Goal: Task Accomplishment & Management: Complete application form

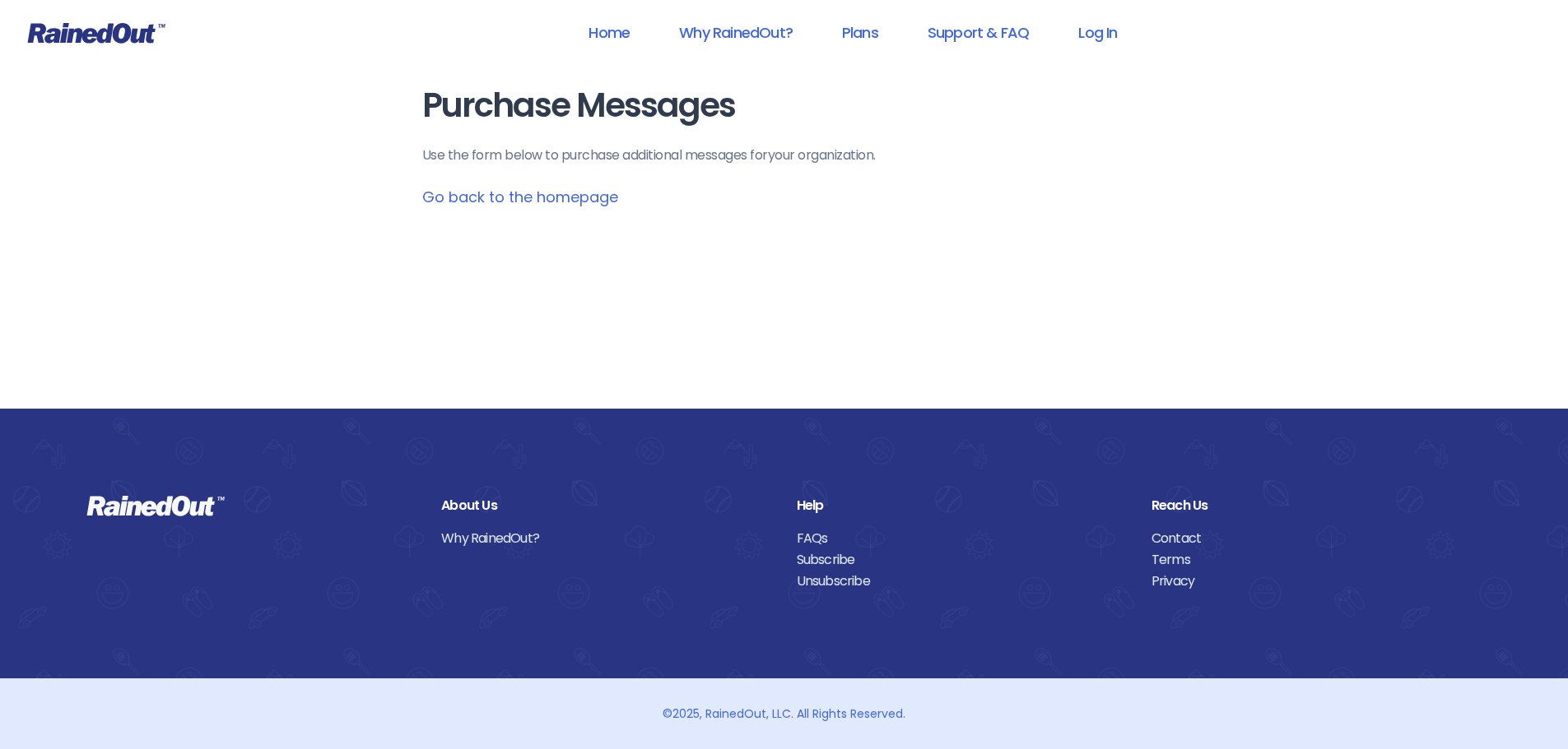
click at [125, 40] on icon at bounding box center [97, 32] width 138 height 20
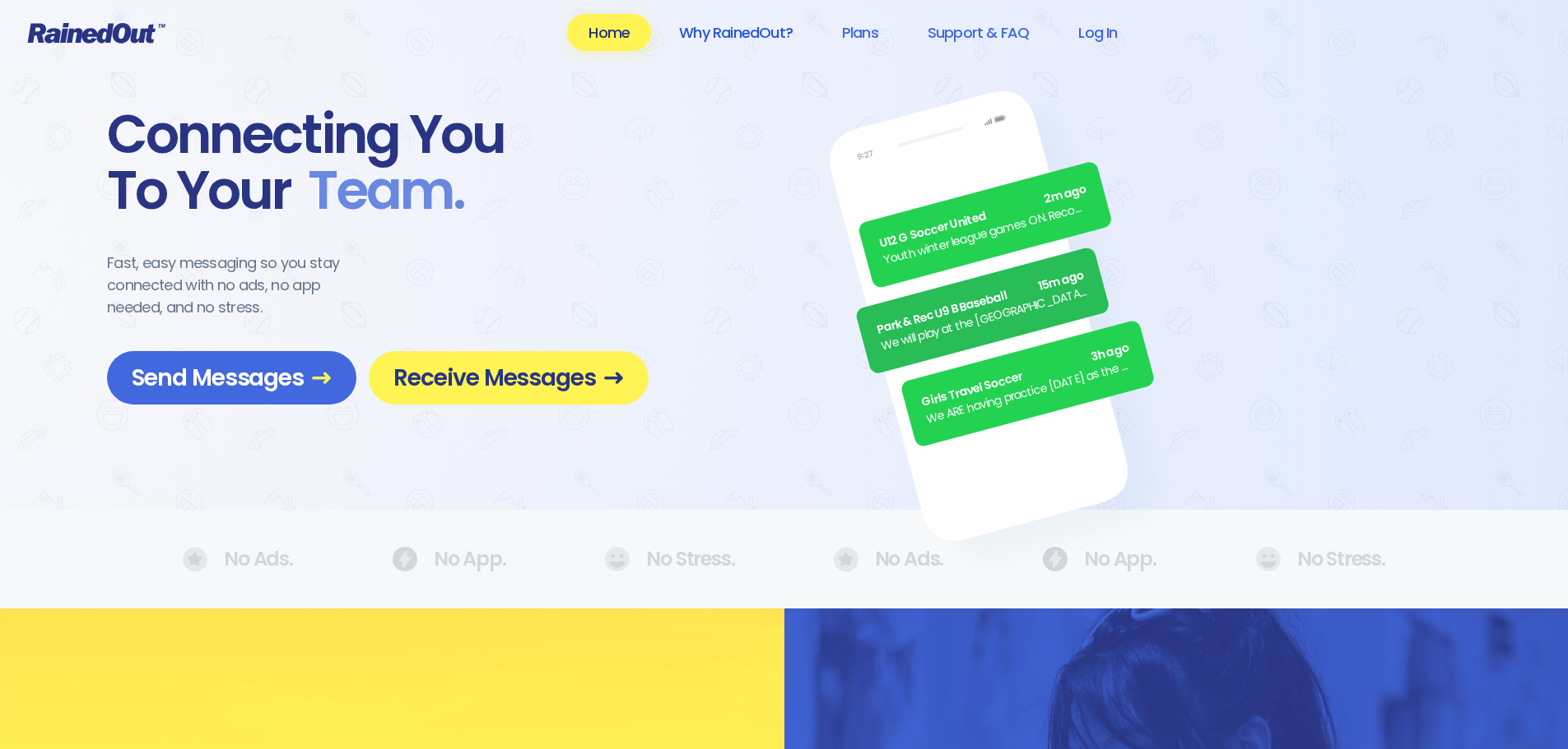
click at [762, 36] on link "Why RainedOut?" at bounding box center [735, 32] width 156 height 37
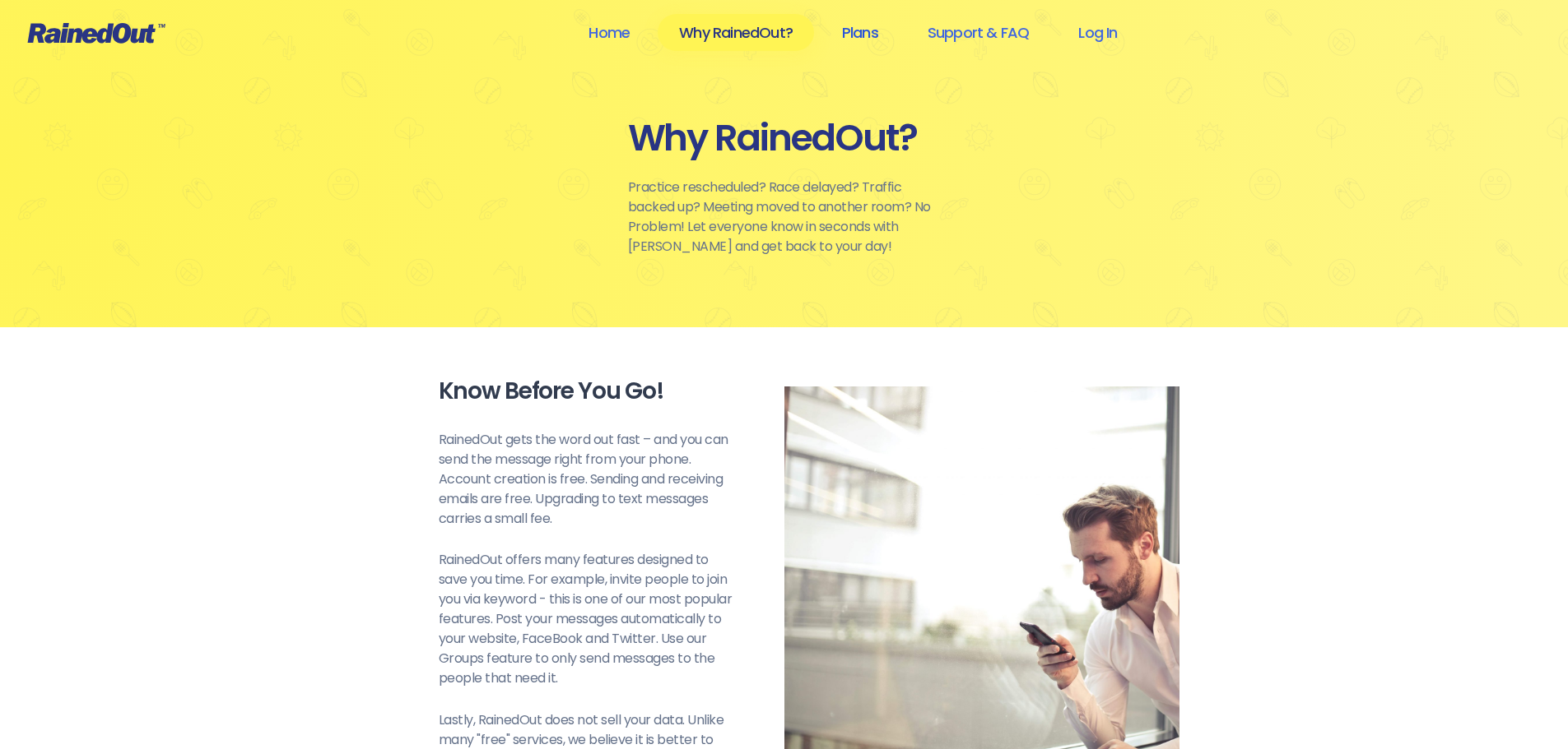
click at [864, 31] on link "Plans" at bounding box center [860, 32] width 79 height 37
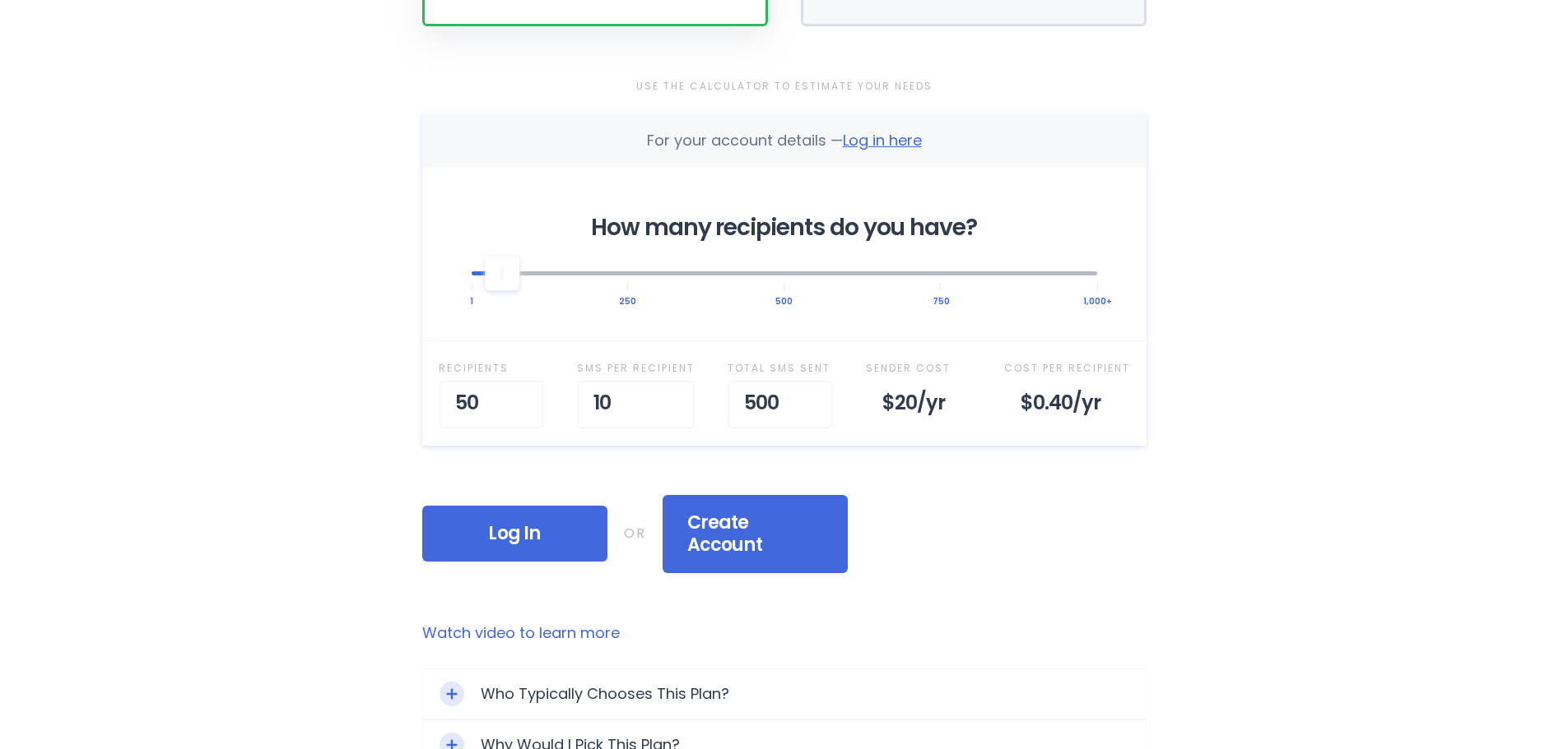
scroll to position [494, 0]
drag, startPoint x: 505, startPoint y: 282, endPoint x: 474, endPoint y: 288, distance: 31.6
click at [474, 288] on div at bounding box center [471, 272] width 34 height 34
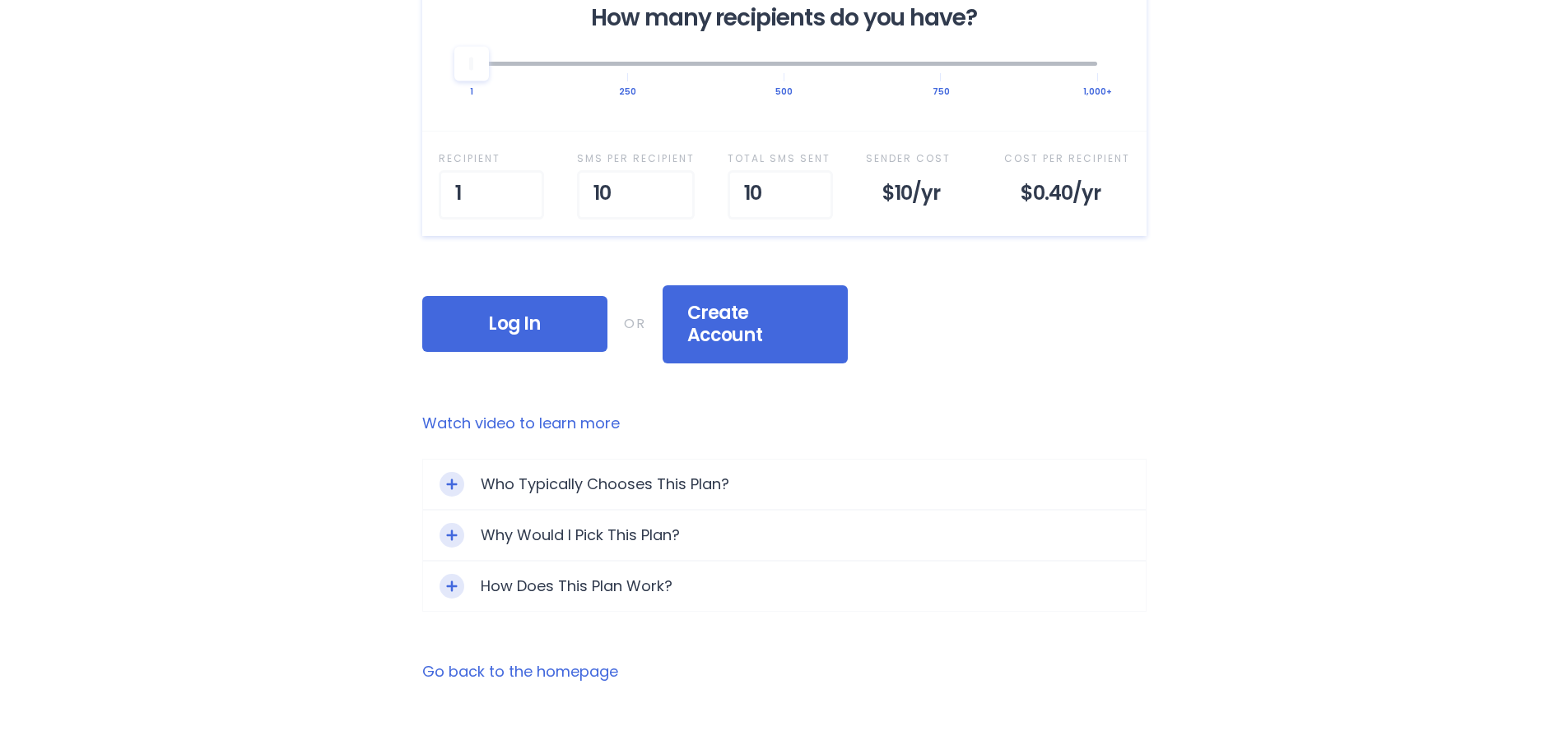
scroll to position [740, 0]
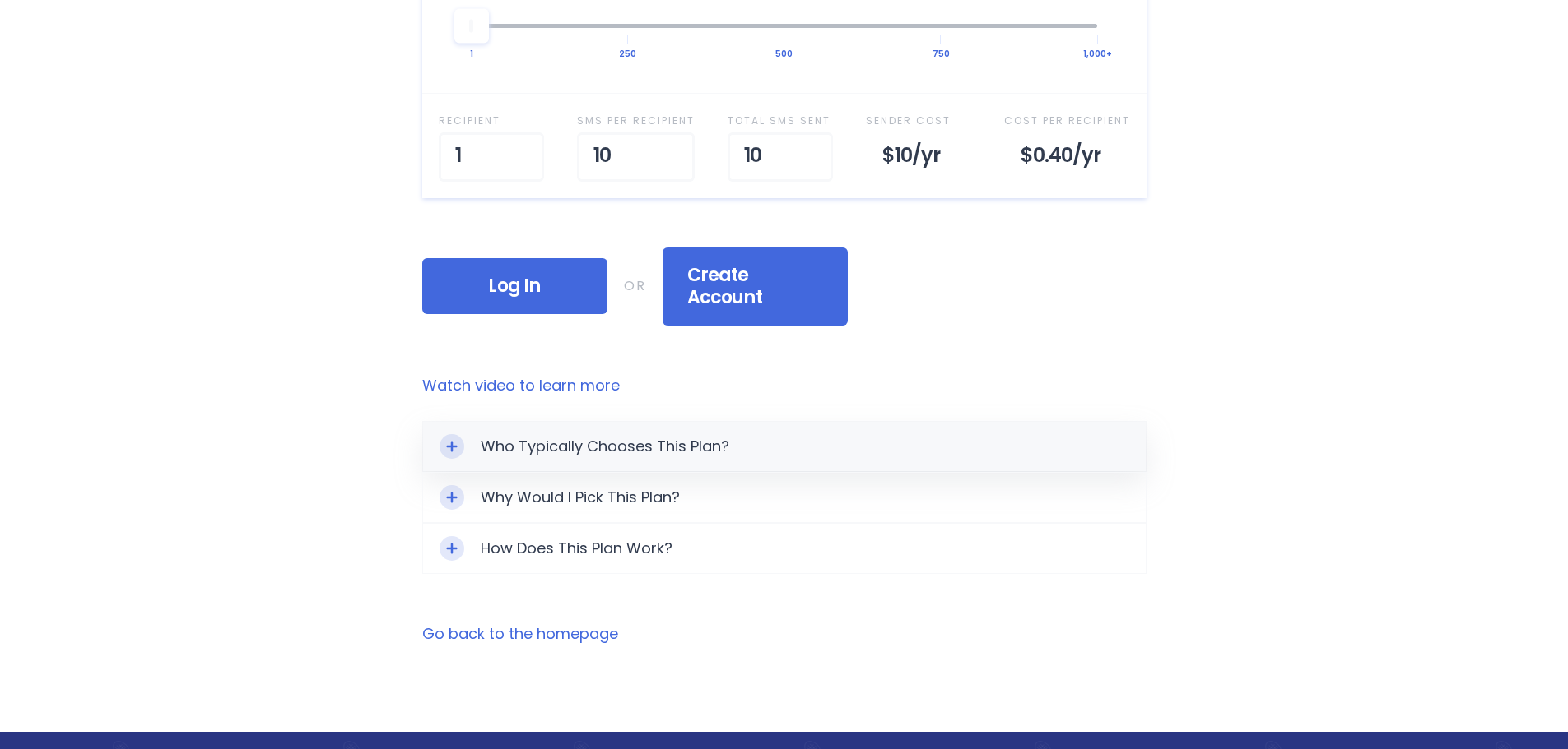
click at [447, 441] on icon "Toggle Expand" at bounding box center [451, 446] width 11 height 11
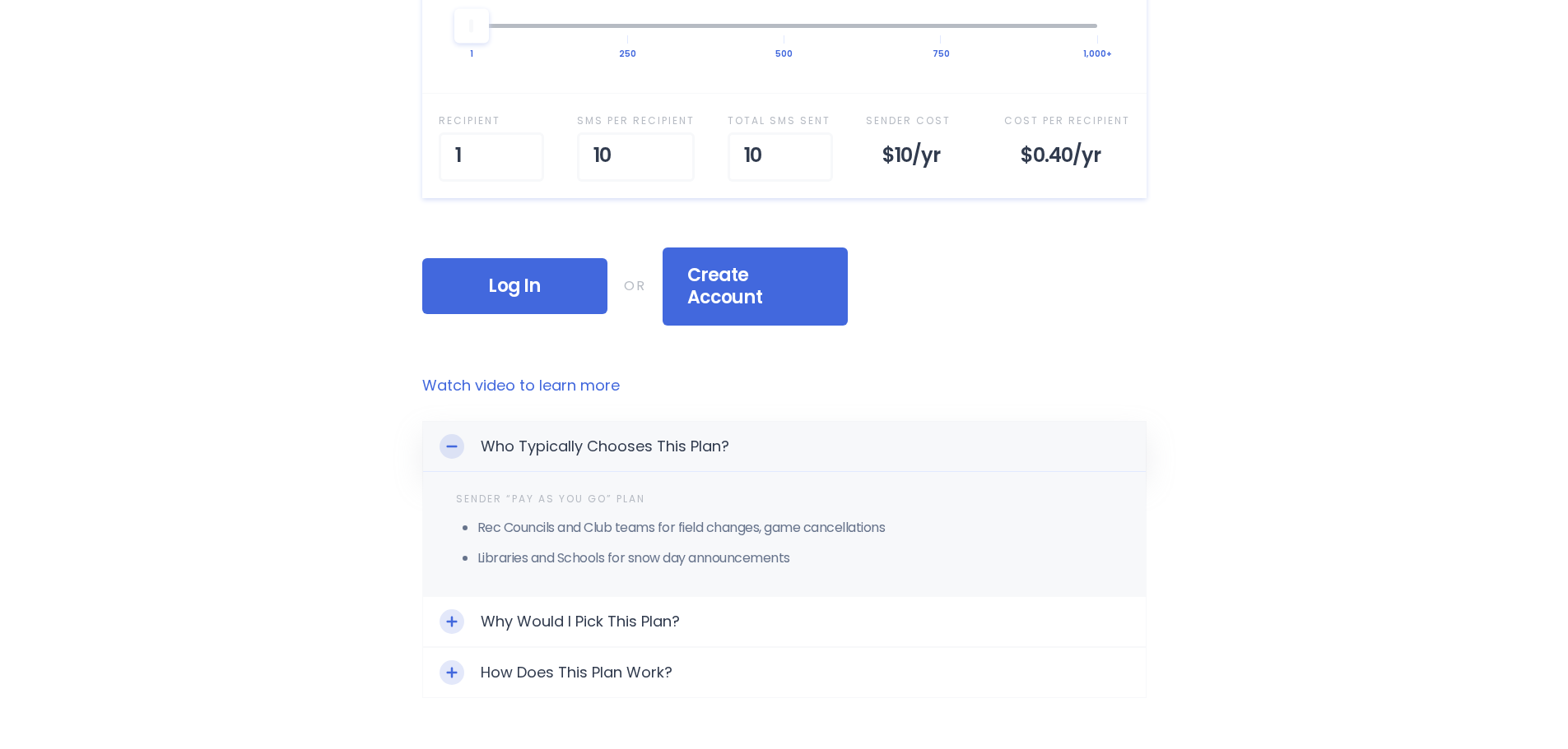
click at [447, 441] on icon "Toggle Expand" at bounding box center [451, 446] width 11 height 11
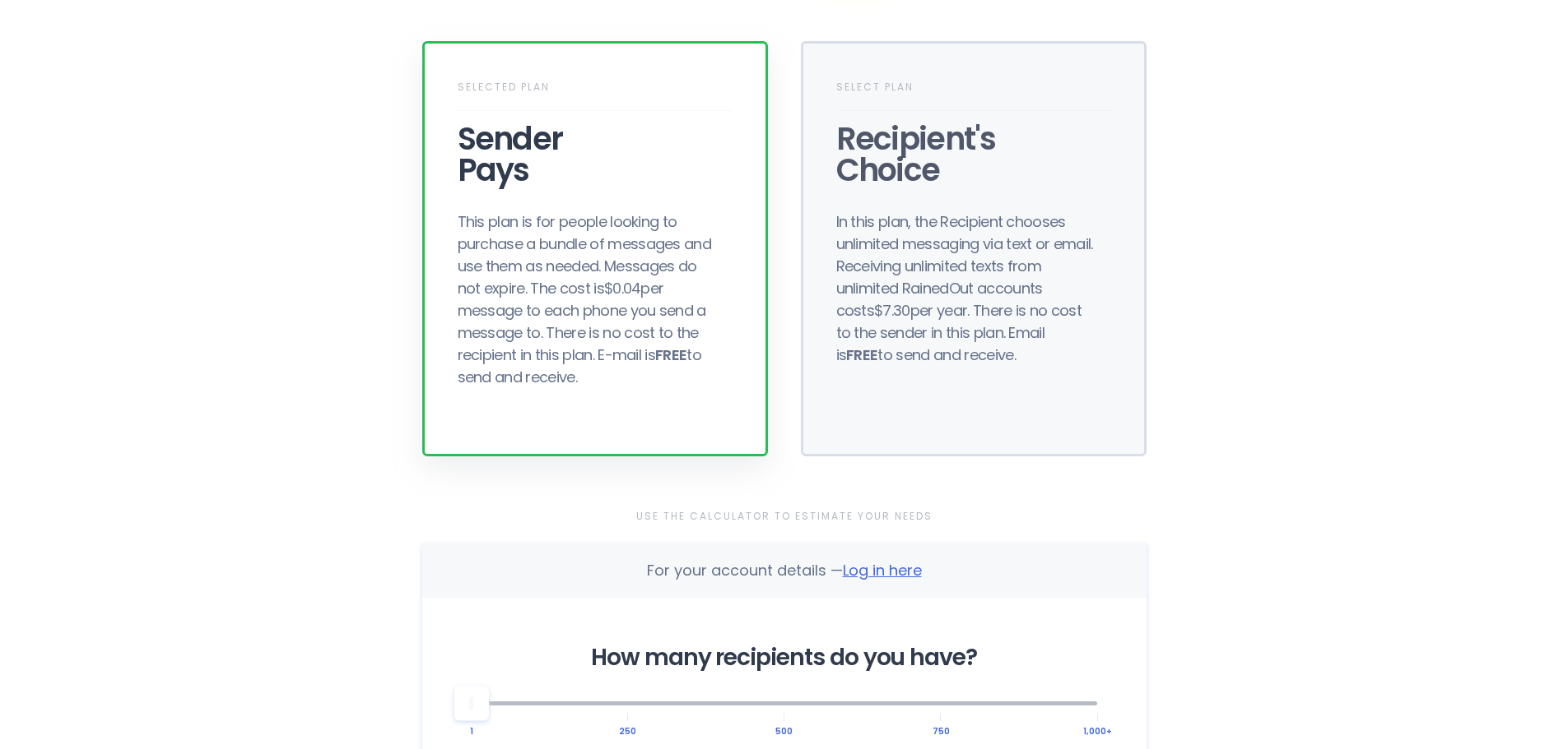
scroll to position [0, 0]
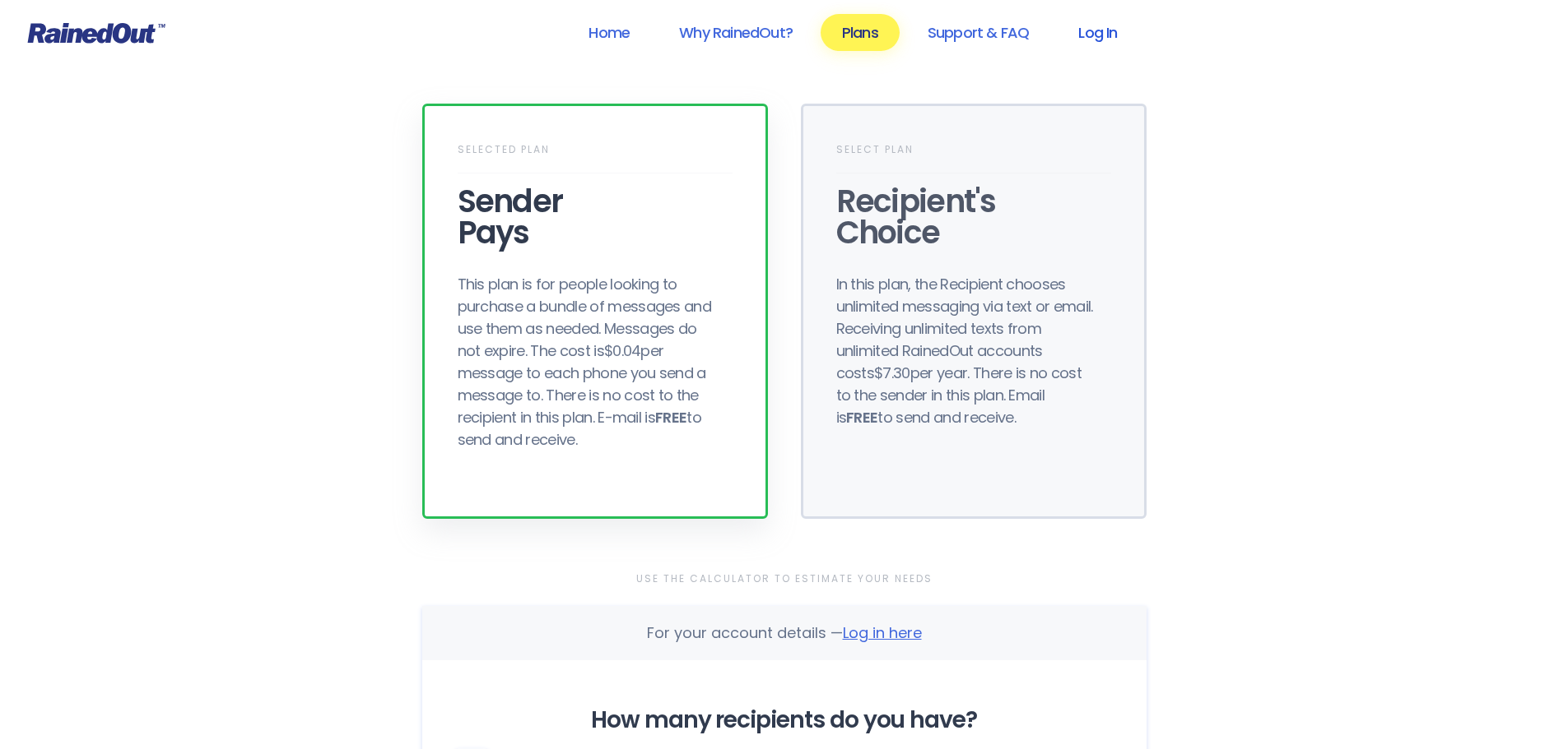
click at [1107, 39] on link "Log In" at bounding box center [1097, 32] width 82 height 37
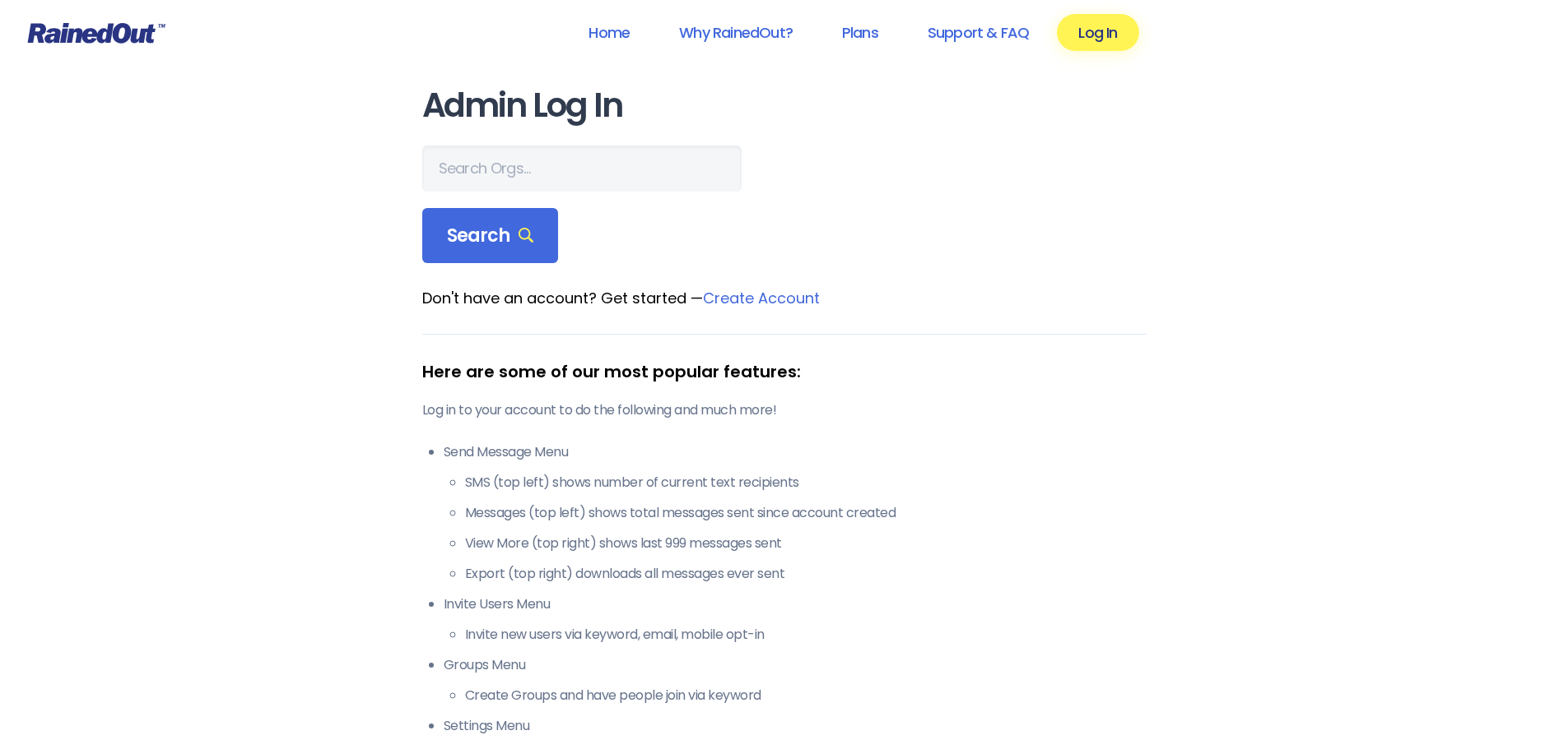
click at [760, 297] on link "Create Account" at bounding box center [761, 297] width 117 height 20
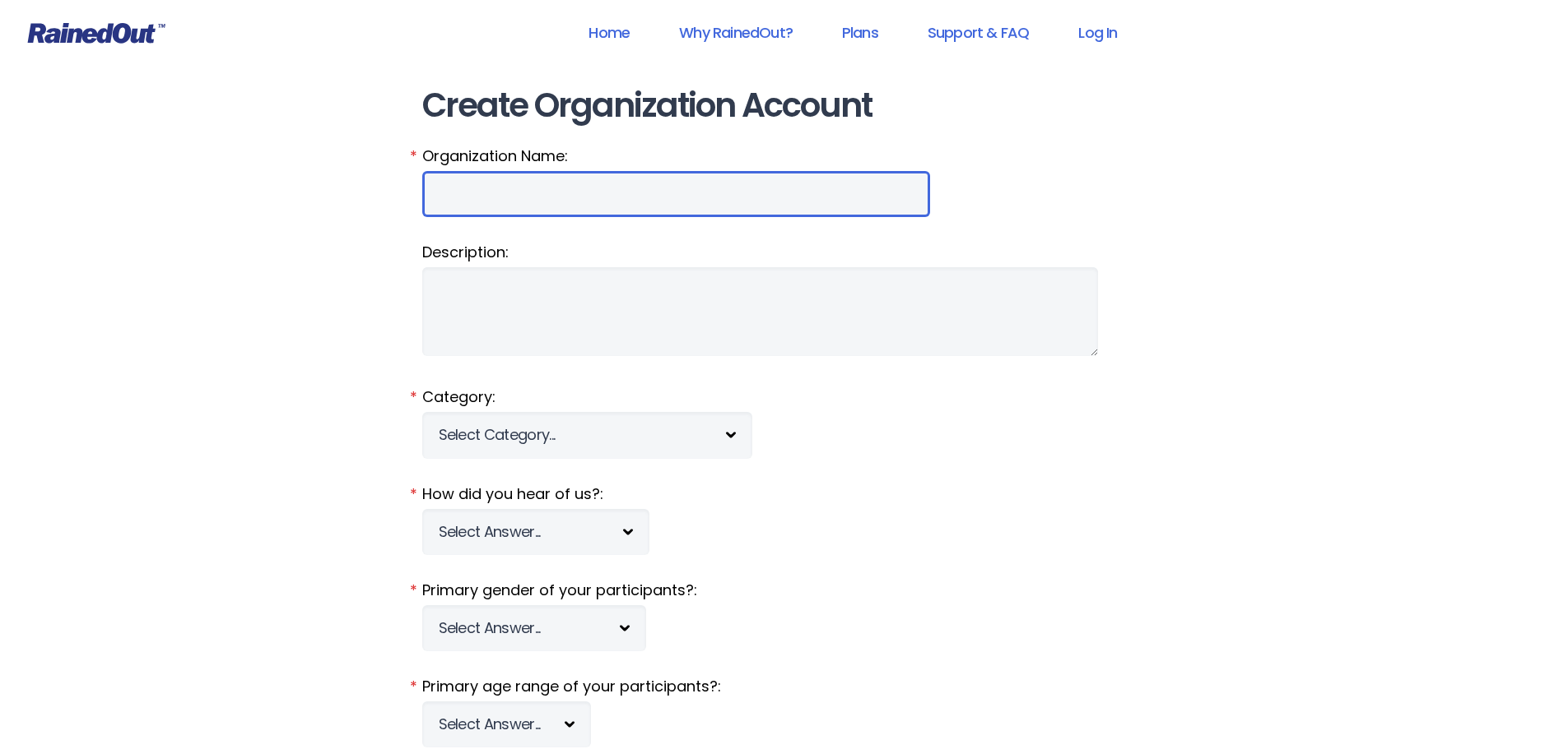
click at [469, 216] on input "Organization Name:" at bounding box center [676, 194] width 508 height 46
type input "Town of Trophy Club"
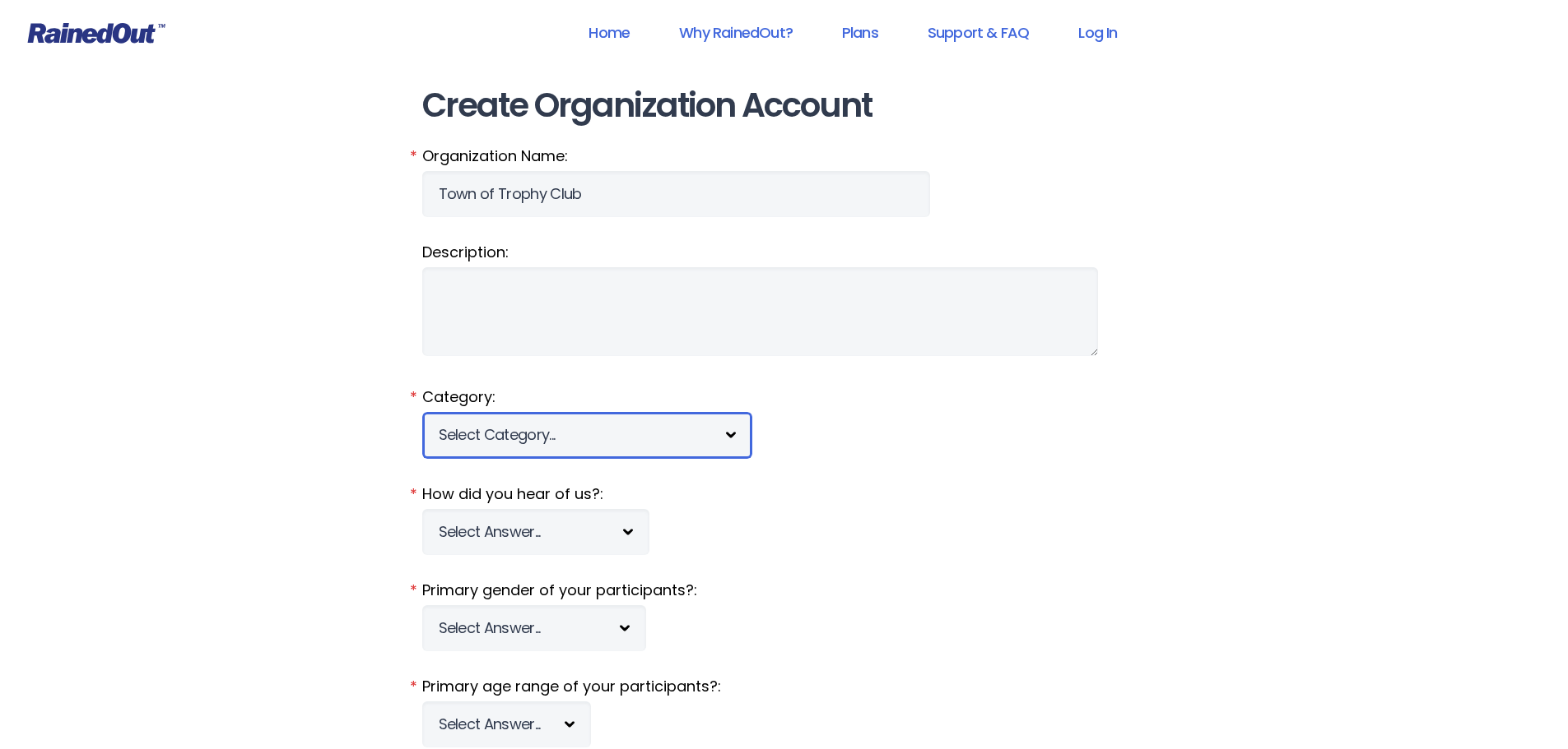
click at [557, 439] on select "Select Category... 5K Walk/Run Aerobics/Fitness ABCA AYF NSCAA Performance Moto…" at bounding box center [587, 435] width 330 height 46
select select "1101"
click at [422, 412] on select "Select Category... 5K Walk/Run Aerobics/Fitness ABCA AYF NSCAA Performance Moto…" at bounding box center [587, 435] width 330 height 46
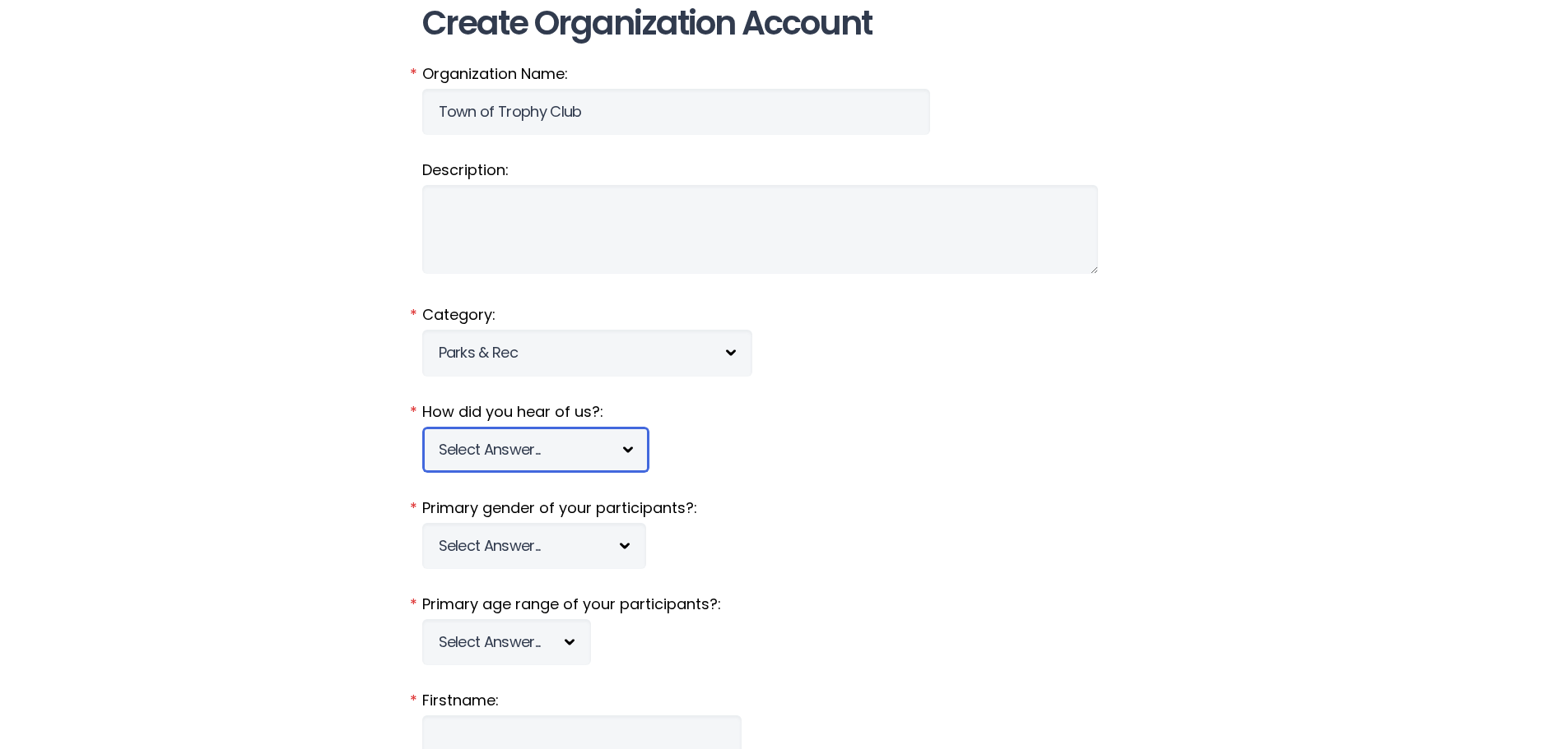
click at [545, 468] on select "Select Answer... Tournament Facebook/Social Media Referral Web Search Other" at bounding box center [535, 450] width 227 height 46
select select "1"
click at [422, 427] on select "Select Answer... Tournament Facebook/Social Media Referral Web Search Other" at bounding box center [535, 450] width 227 height 46
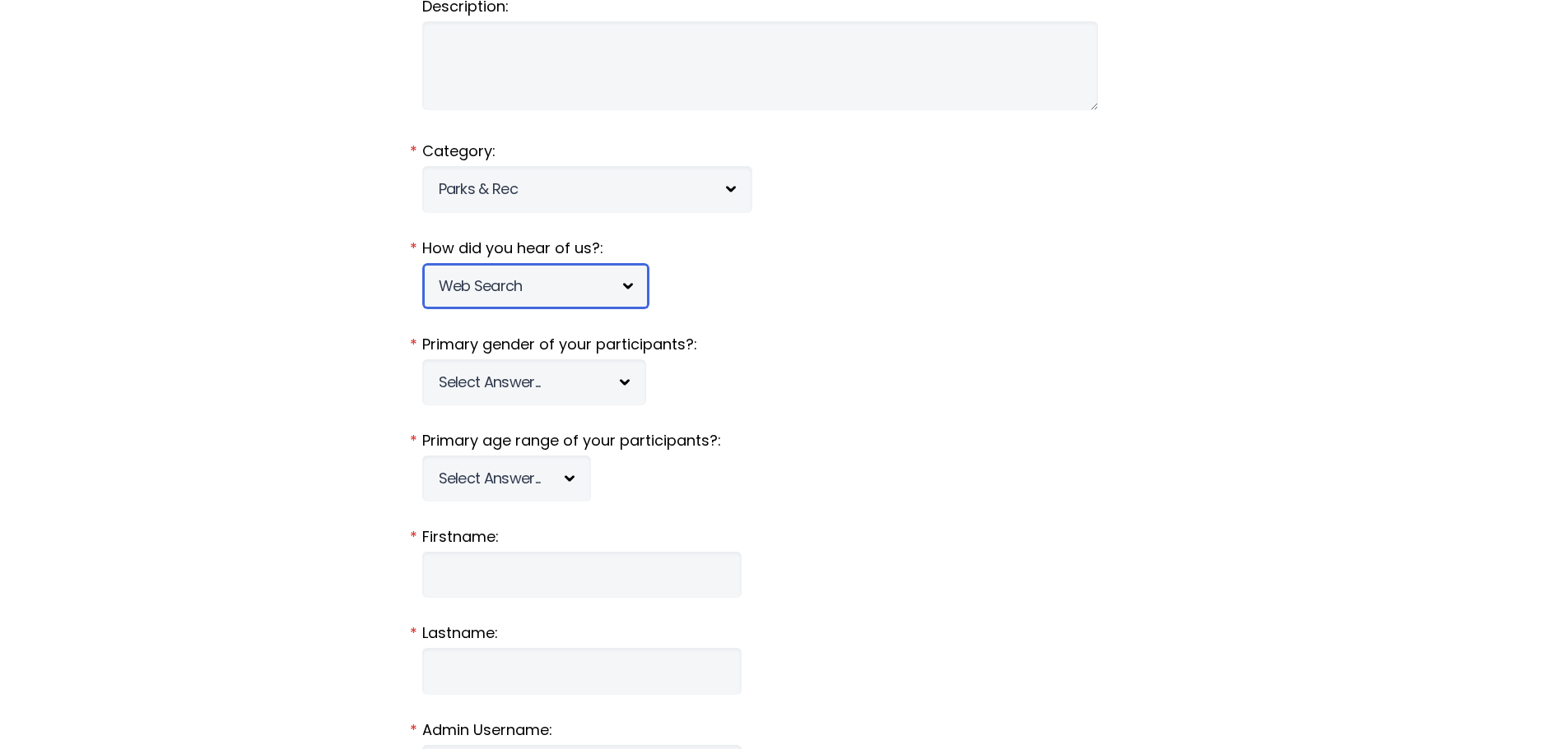
scroll to position [246, 0]
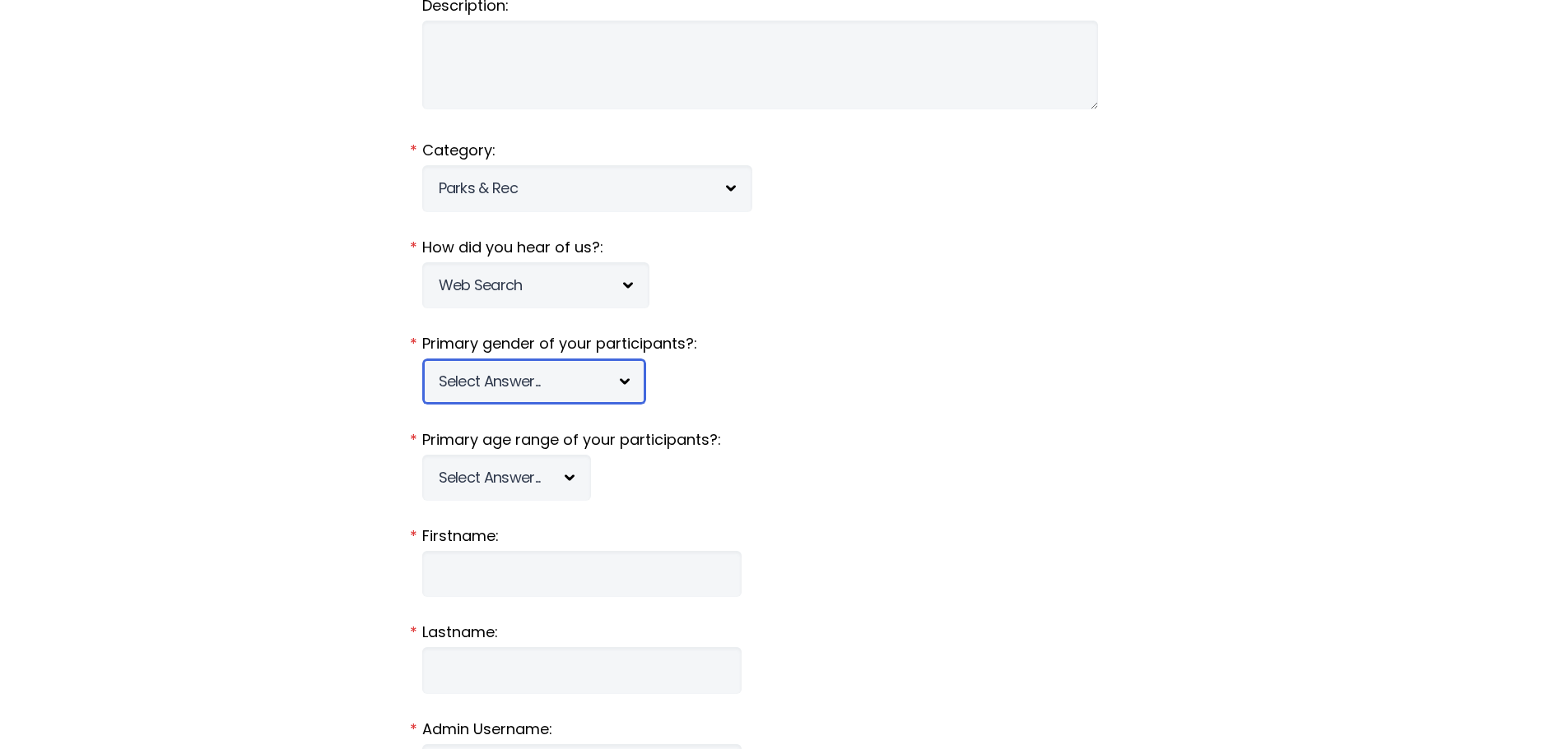
click at [464, 382] on select "Select Answer... Male Female Co-ed" at bounding box center [533, 382] width 224 height 46
select select "c"
click at [422, 359] on select "Select Answer... Male Female Co-ed" at bounding box center [533, 382] width 224 height 46
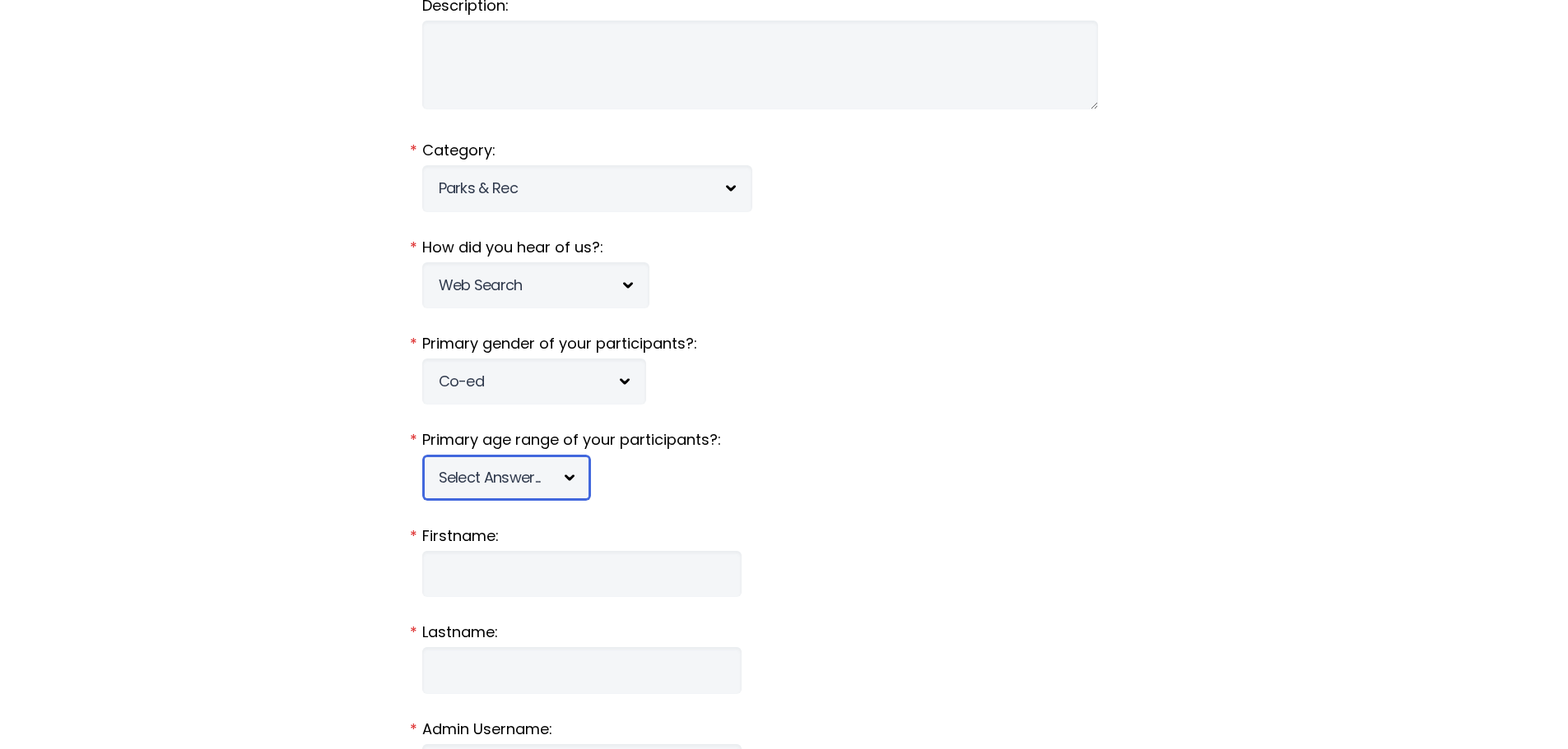
click at [498, 484] on select "Select Answer... Under 5 6-7 8-9 10-11 12-13 14-15 16-17 18-20 21+ Mixed" at bounding box center [506, 478] width 168 height 46
select select "mixed"
click at [422, 455] on select "Select Answer... Under 5 6-7 8-9 10-11 12-13 14-15 16-17 18-20 21+ Mixed" at bounding box center [506, 478] width 168 height 46
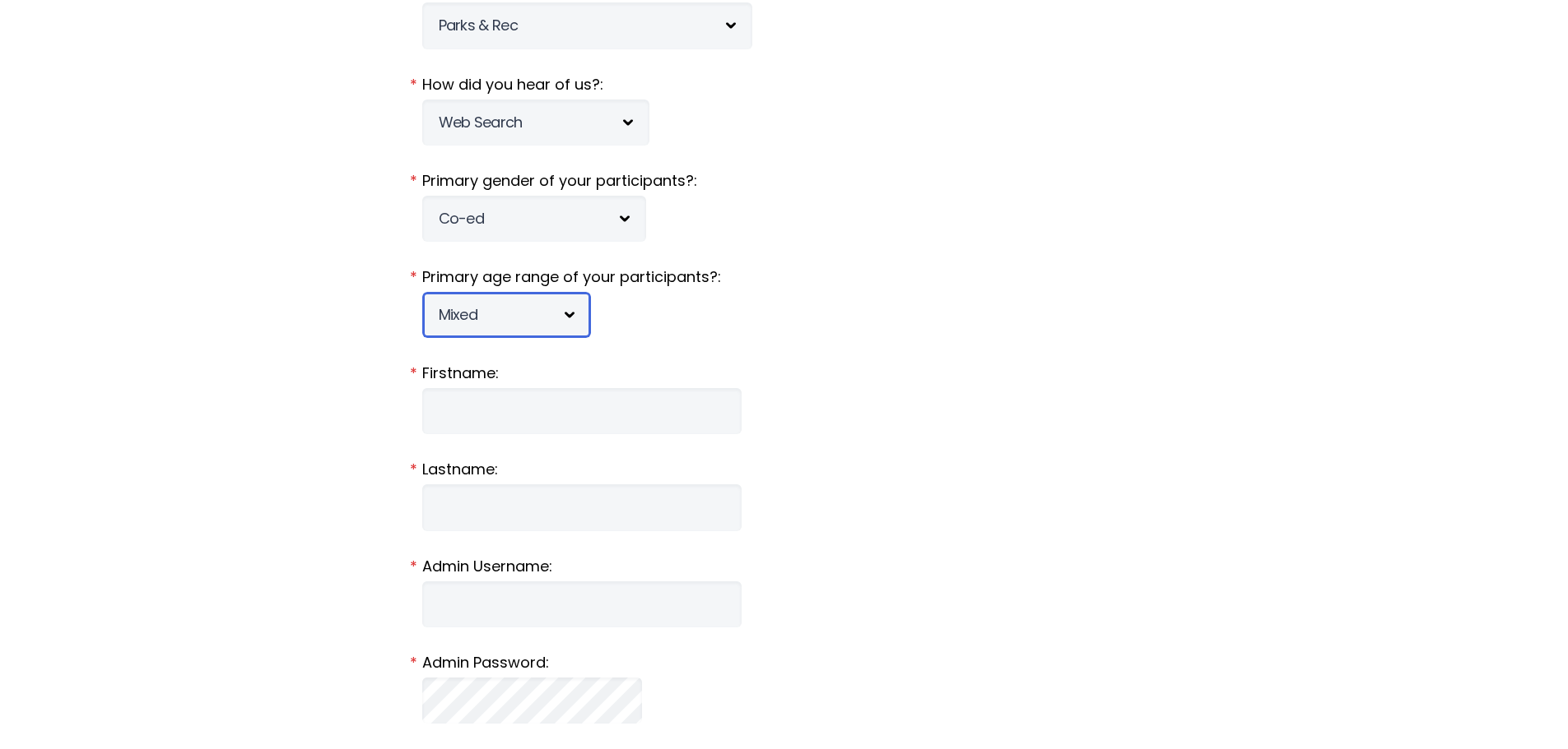
scroll to position [411, 0]
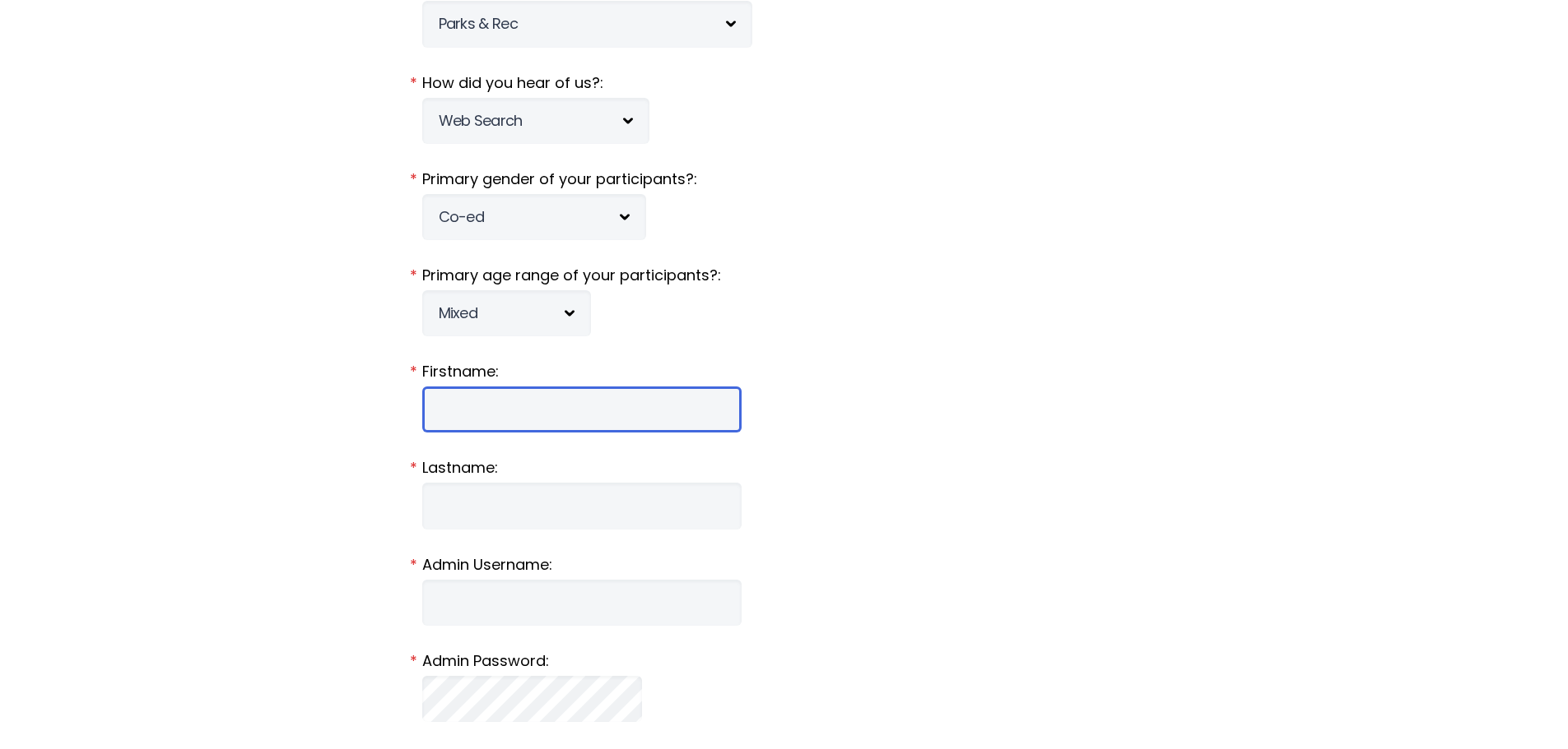
click at [520, 413] on input "Firstname:" at bounding box center [582, 410] width 319 height 46
type input "Daniel"
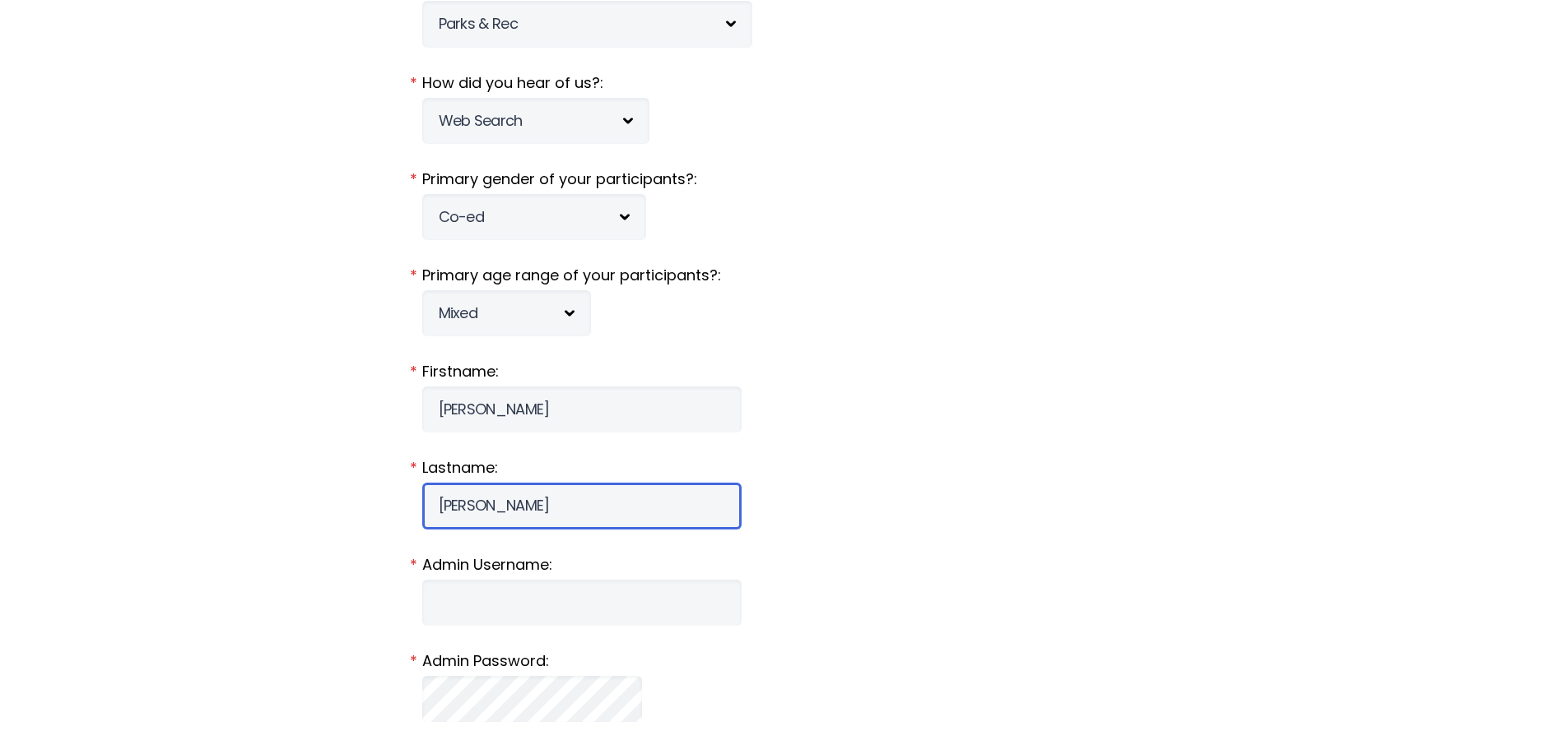
type input "Wilson"
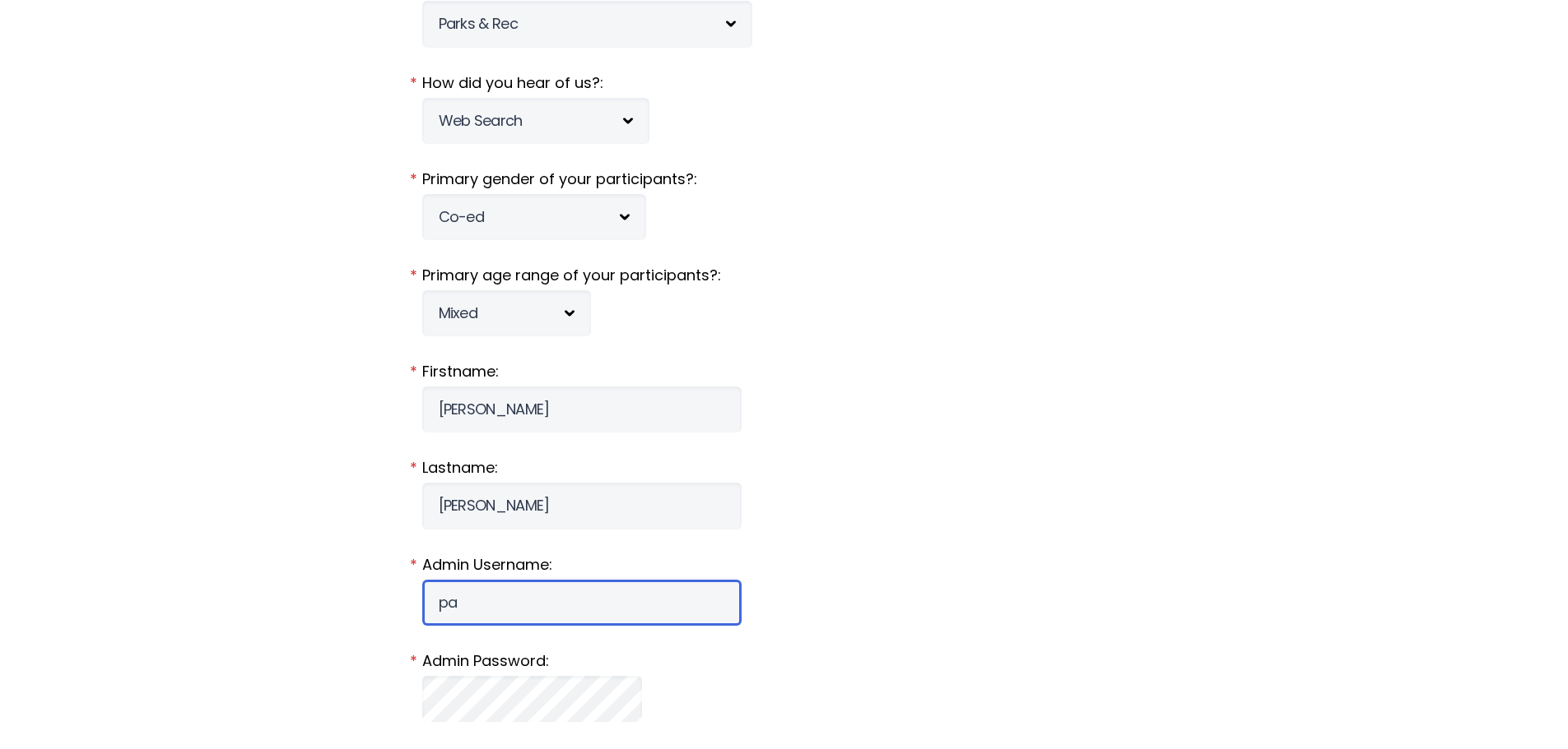
type input "p"
type input "tcparksandrec"
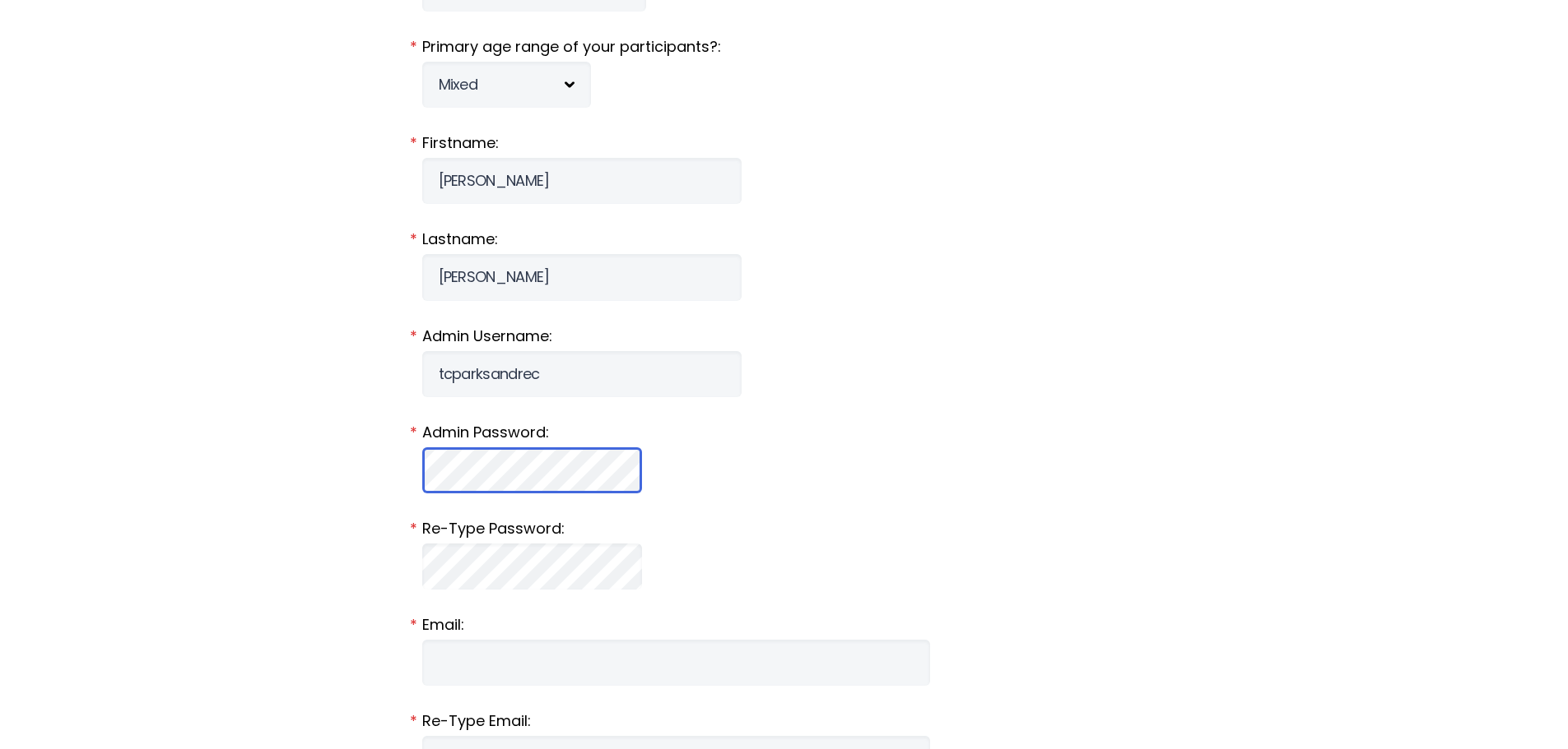
scroll to position [658, 0]
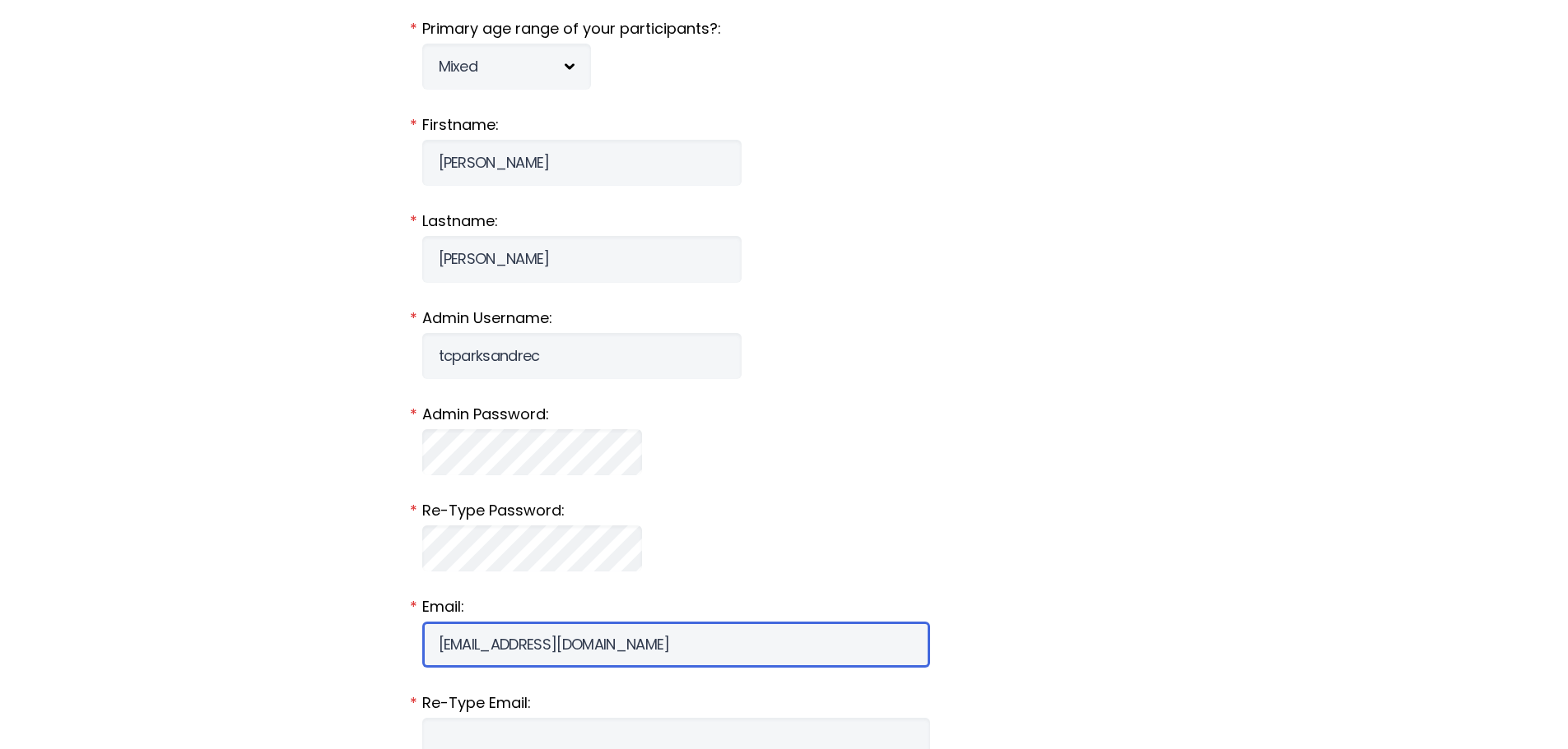
type input "dwilson@trophyclub.org"
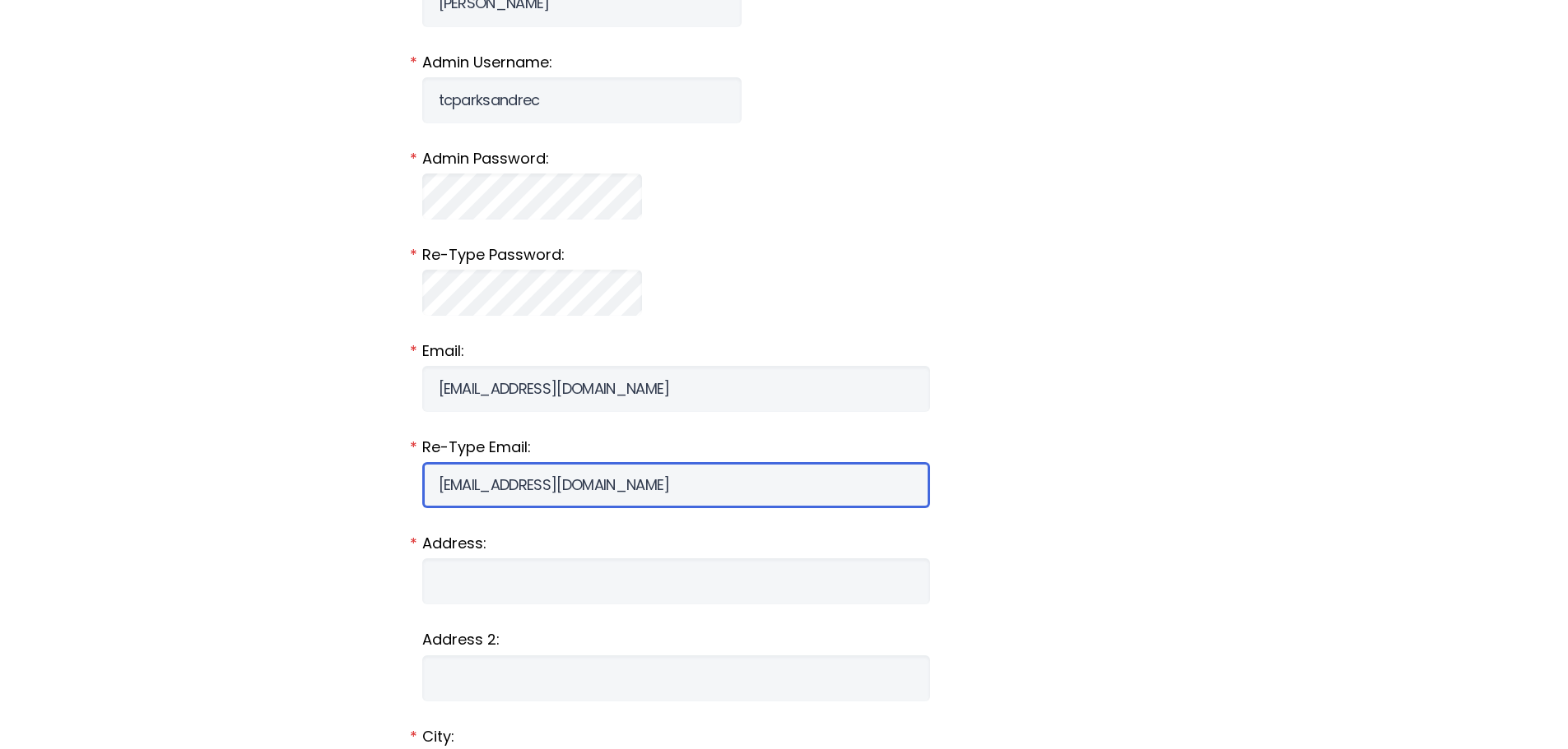
scroll to position [1166, 0]
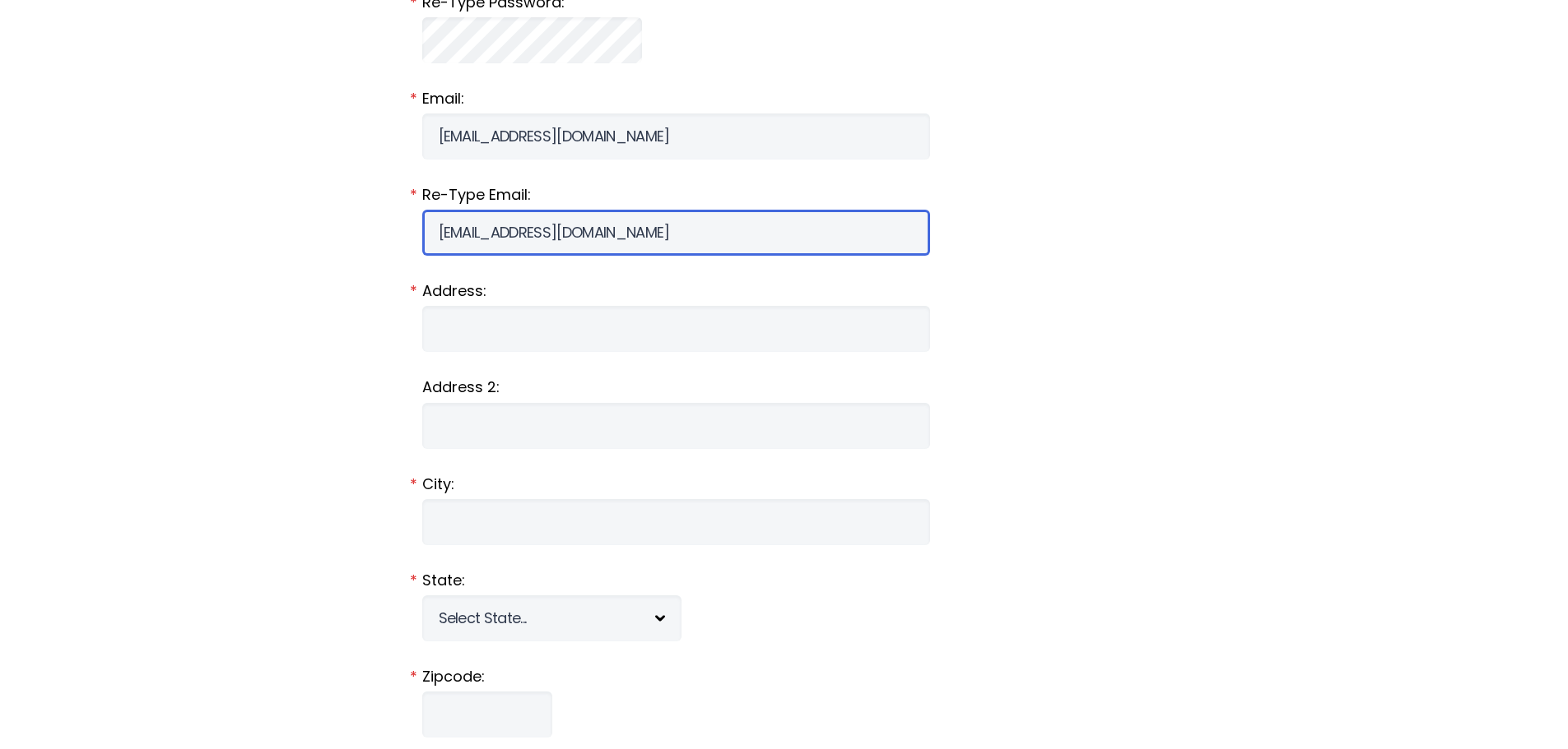
type input "dwilson@trophyclub.org"
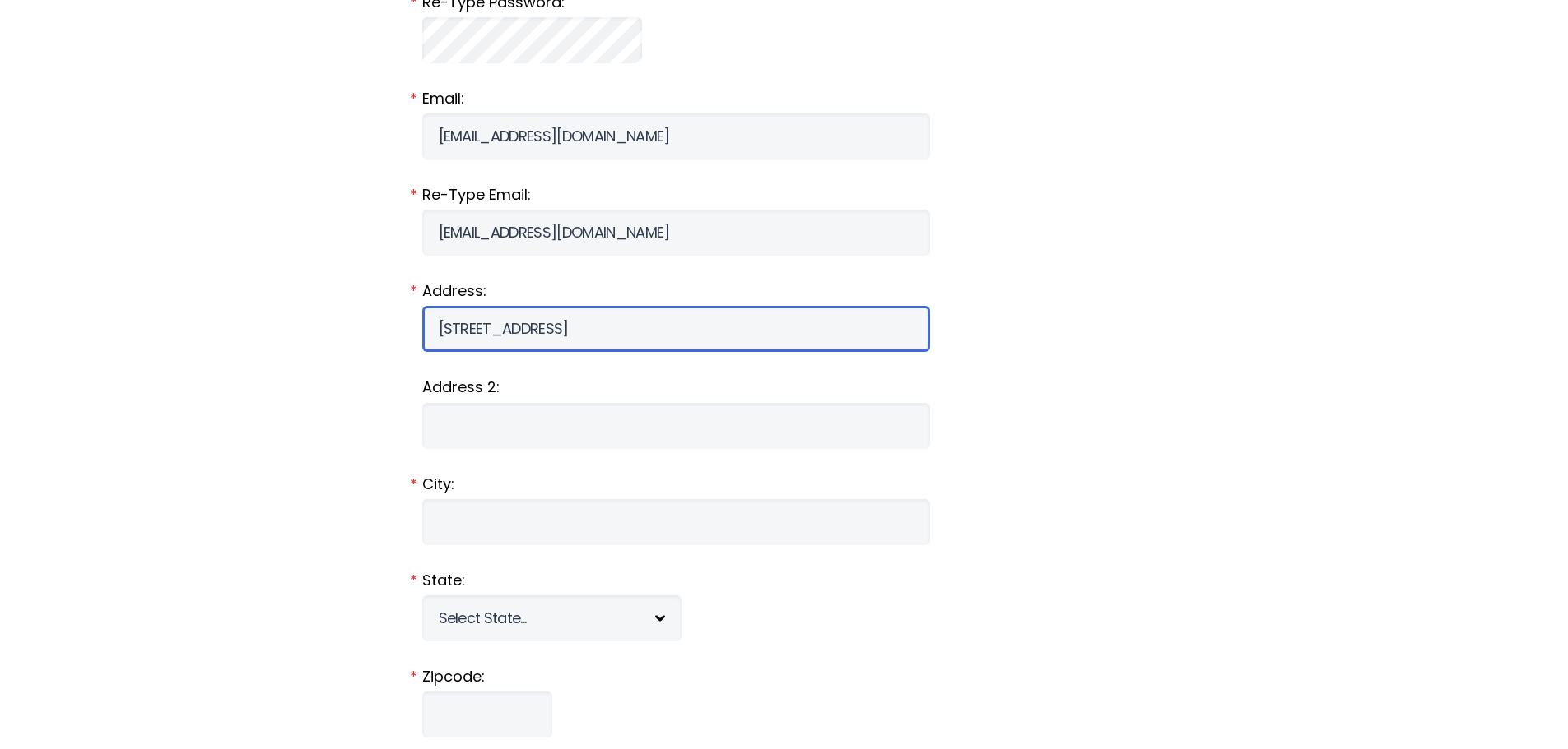
type input "1 Trophy Wood Drive"
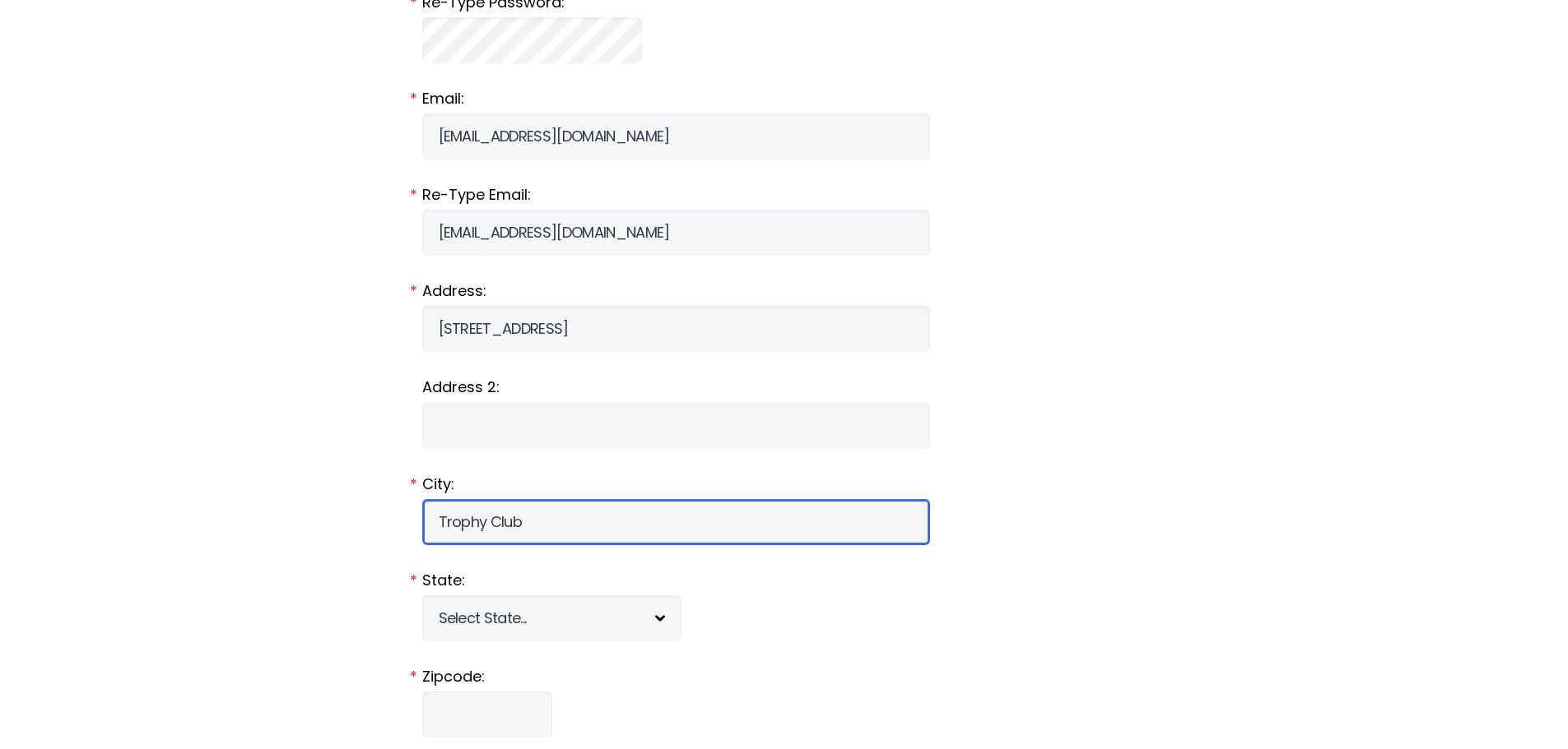
type input "Trophy Club"
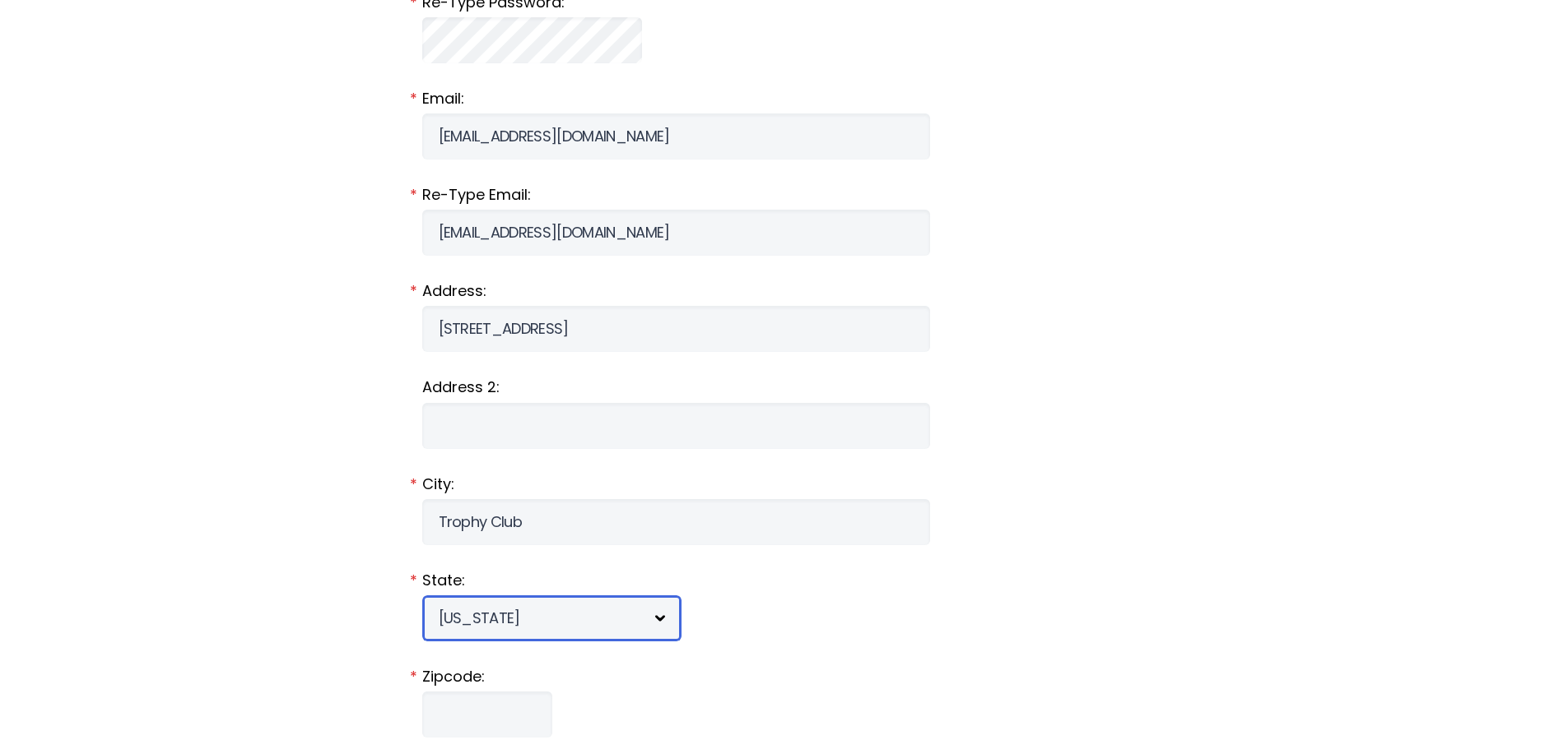
select select "TX"
type input "76262"
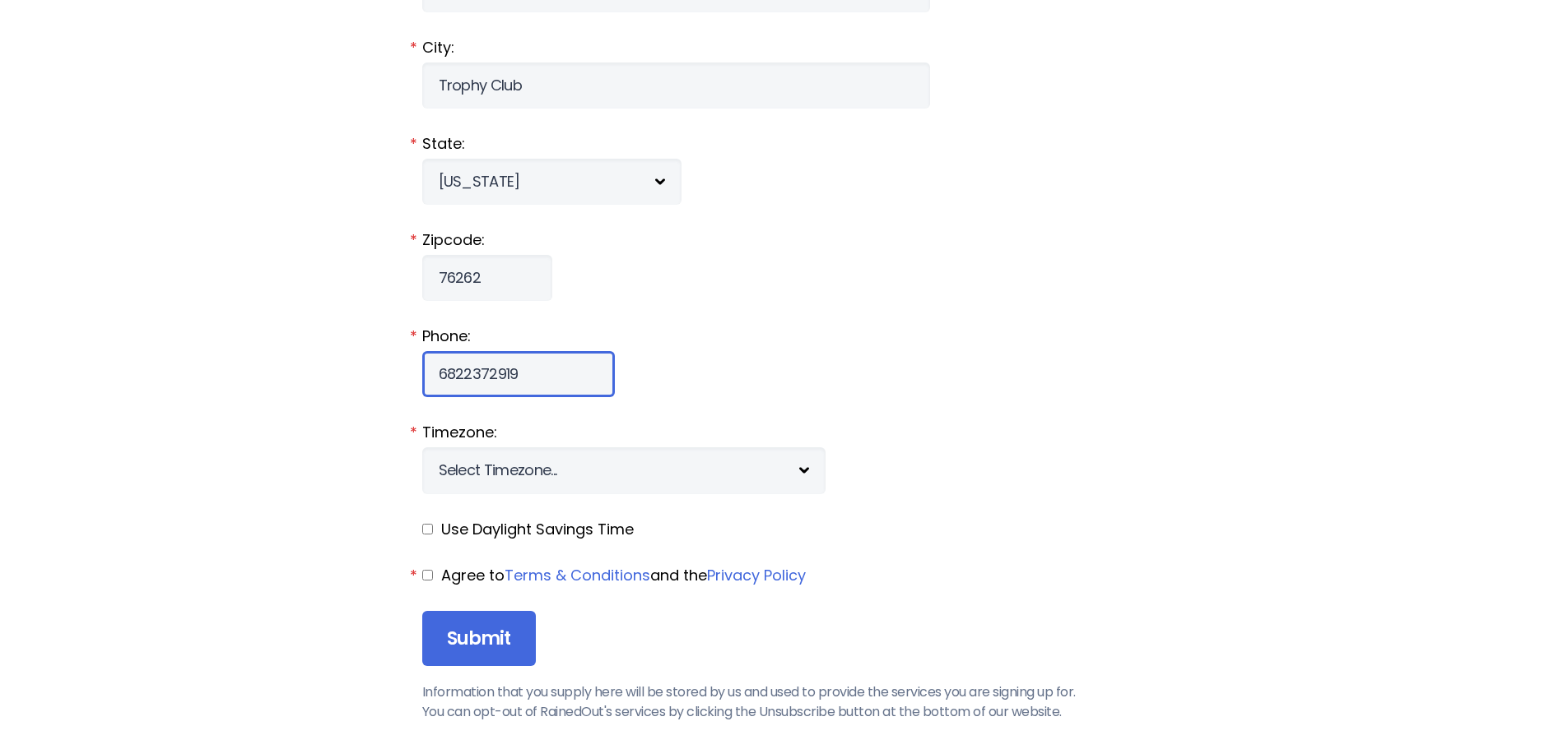
type input "6822372919"
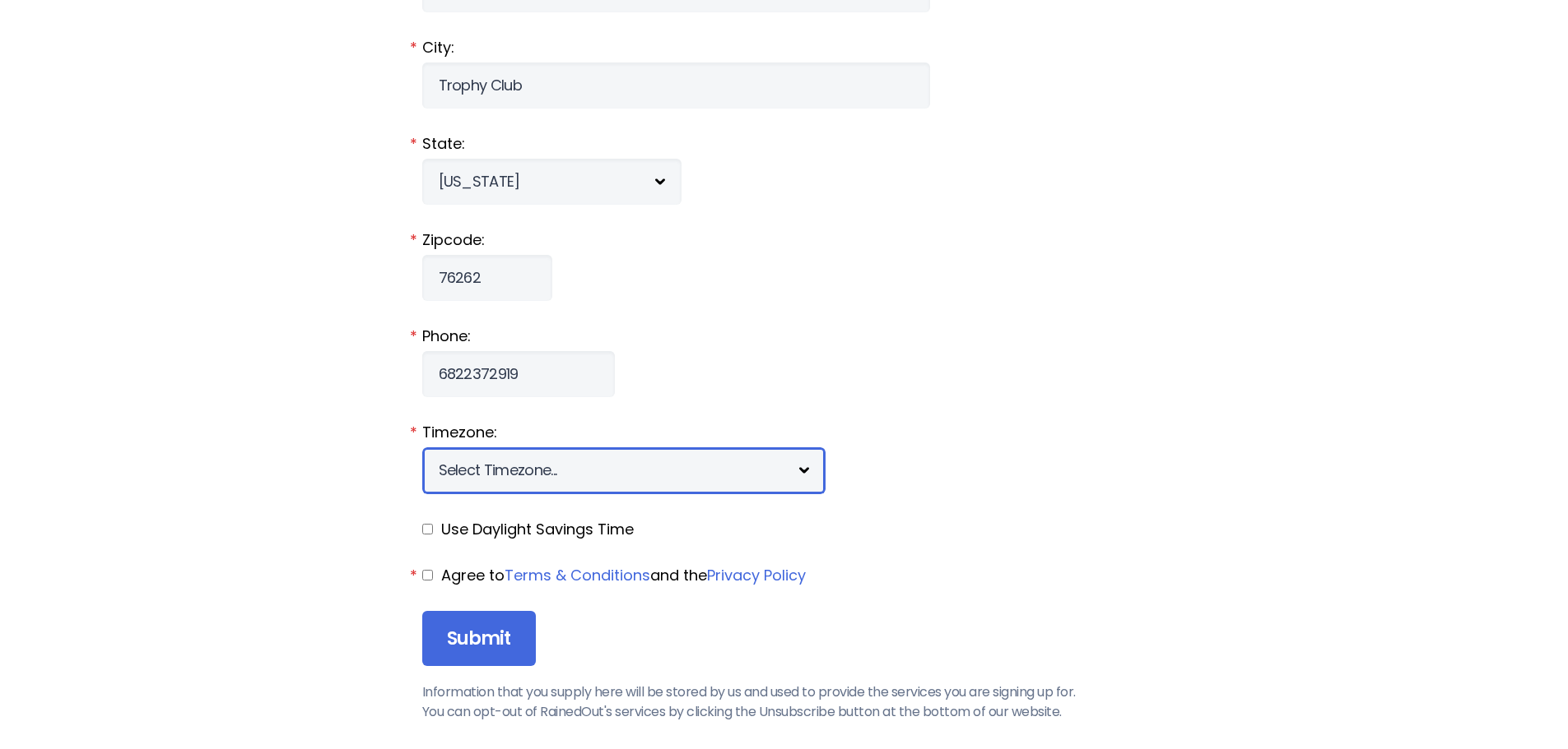
click at [615, 466] on select "Select Timezone... [+12] Marshall Islands [+11] Solomon islands [+10] East Aust…" at bounding box center [624, 470] width 404 height 46
select select "-6"
click at [422, 447] on select "Select Timezone... [+12] Marshall Islands [+11] Solomon islands [+10] East Aust…" at bounding box center [624, 470] width 404 height 46
click at [430, 533] on input "checkbox" at bounding box center [427, 529] width 11 height 11
checkbox input "true"
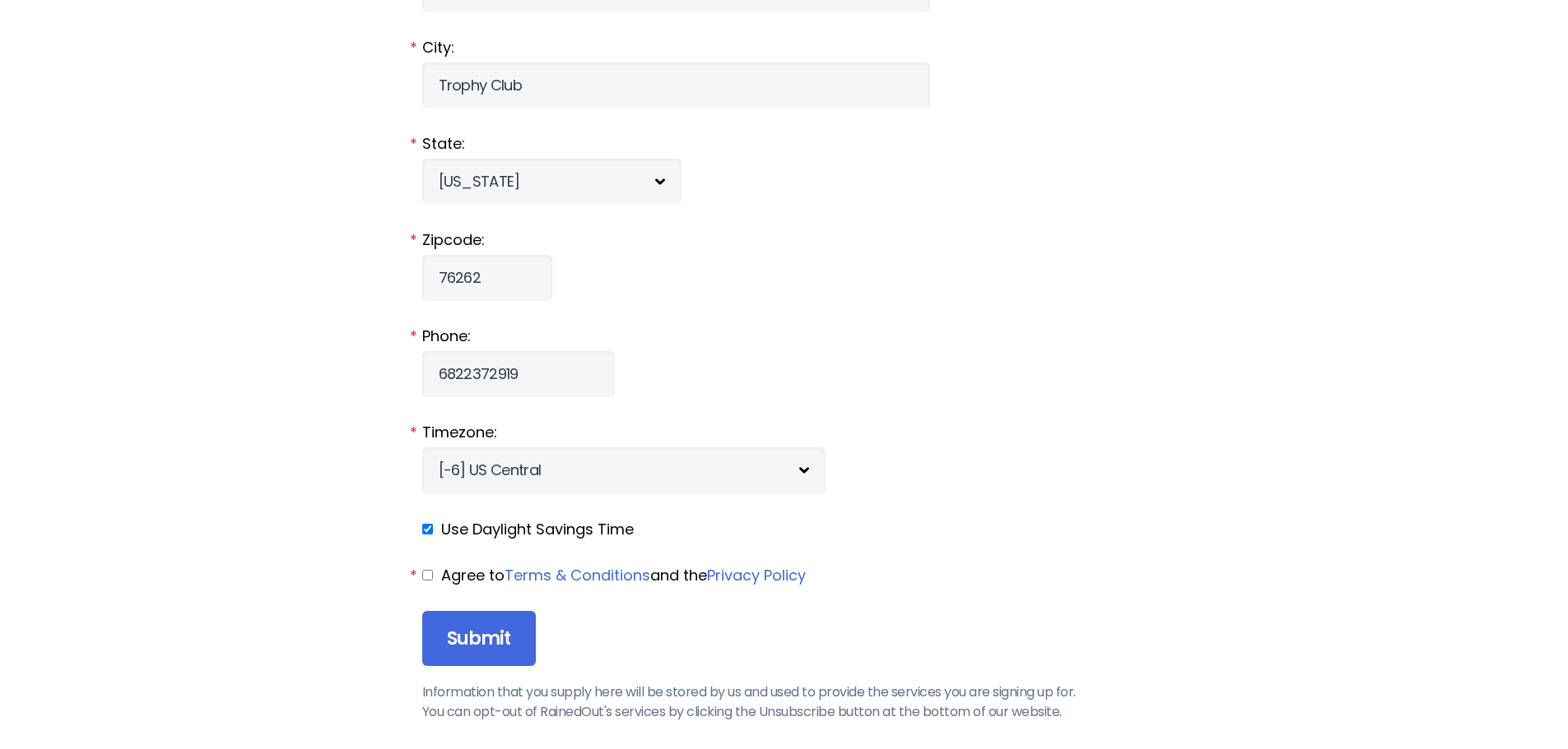
click at [429, 571] on input "checkbox" at bounding box center [427, 575] width 11 height 11
checkbox input "true"
click at [487, 667] on fieldset "Submit Information that you supply here will be stored by us and used to provid…" at bounding box center [784, 678] width 724 height 133
click at [485, 654] on input "Submit" at bounding box center [478, 639] width 113 height 56
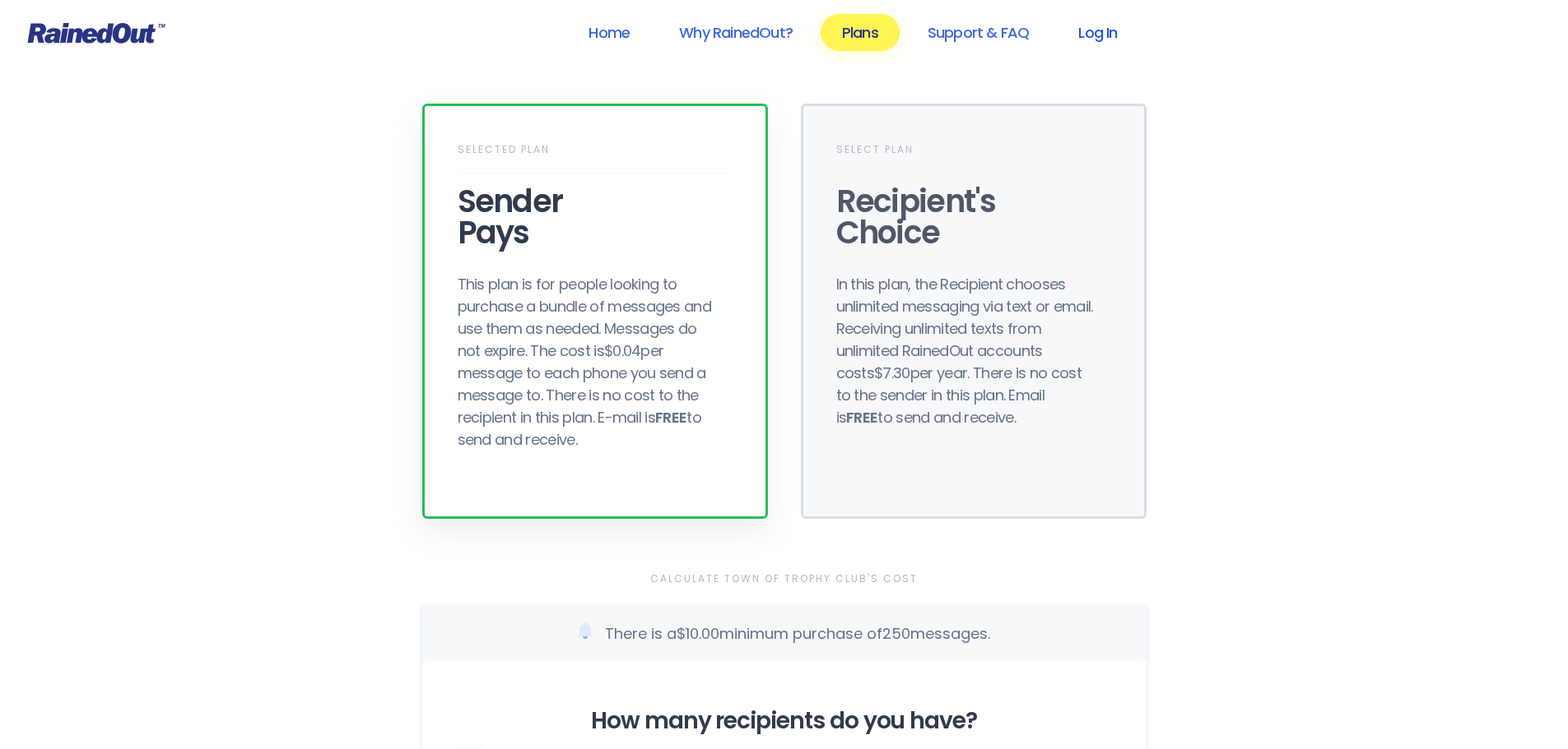
click at [1102, 32] on link "Log In" at bounding box center [1097, 32] width 82 height 37
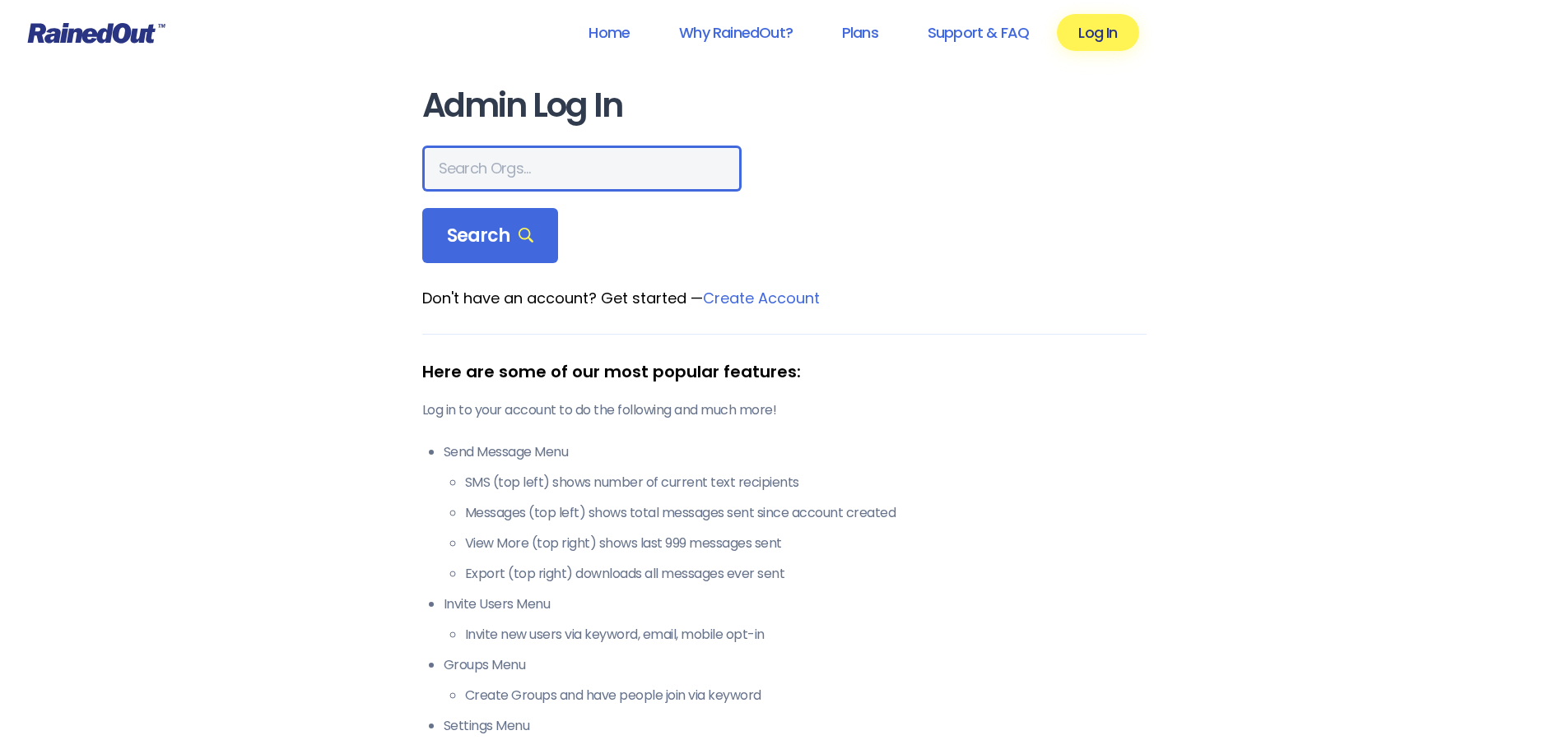
click at [530, 167] on input "text" at bounding box center [582, 168] width 319 height 46
type input "Town of Trophy Club"
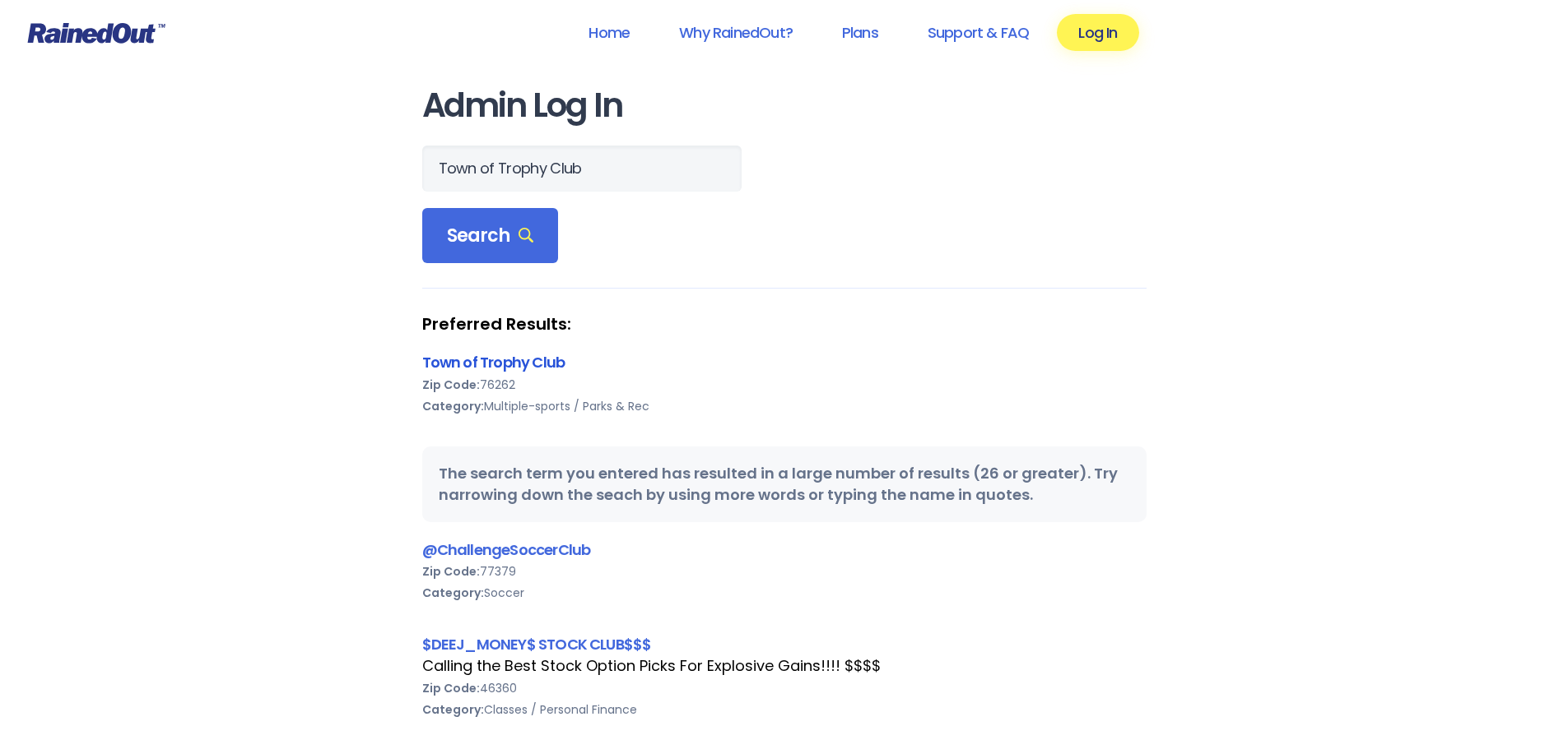
click at [476, 354] on link "Town of Trophy Club" at bounding box center [493, 361] width 143 height 20
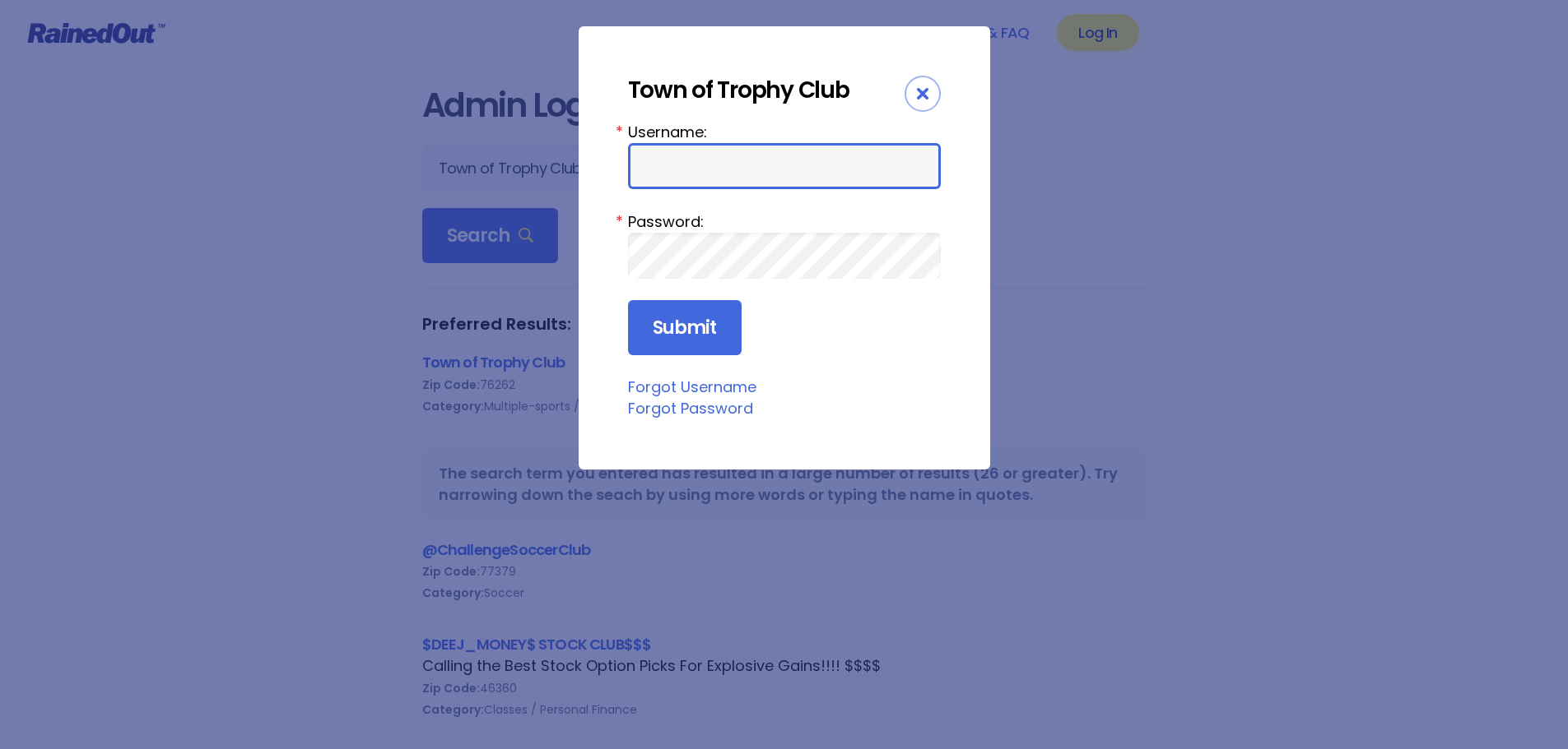
type input "tcparksandrec"
click at [775, 139] on label "Username:" at bounding box center [784, 132] width 312 height 22
click at [775, 143] on input "tcparksandrec" at bounding box center [784, 166] width 312 height 46
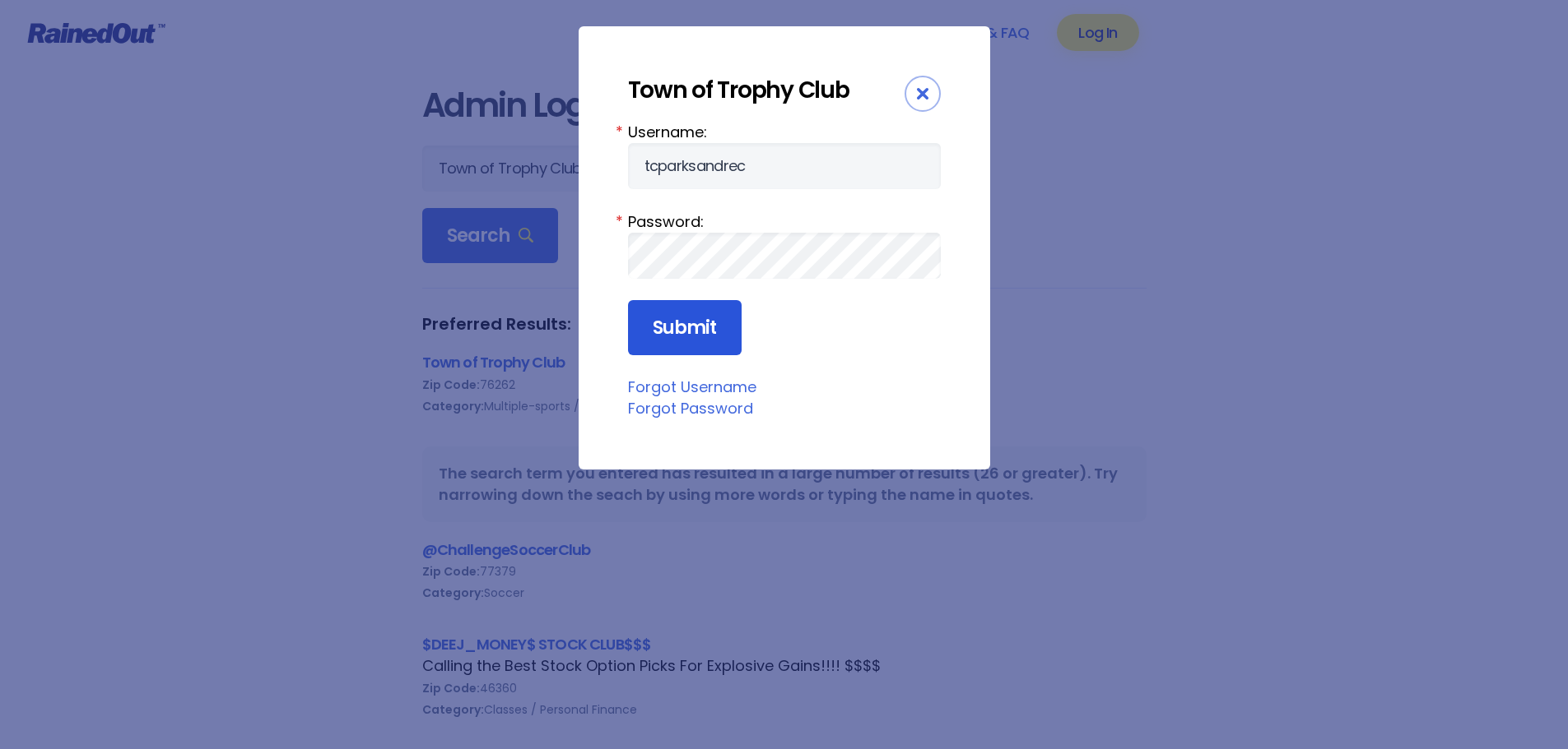
click at [698, 337] on input "Submit" at bounding box center [684, 328] width 113 height 56
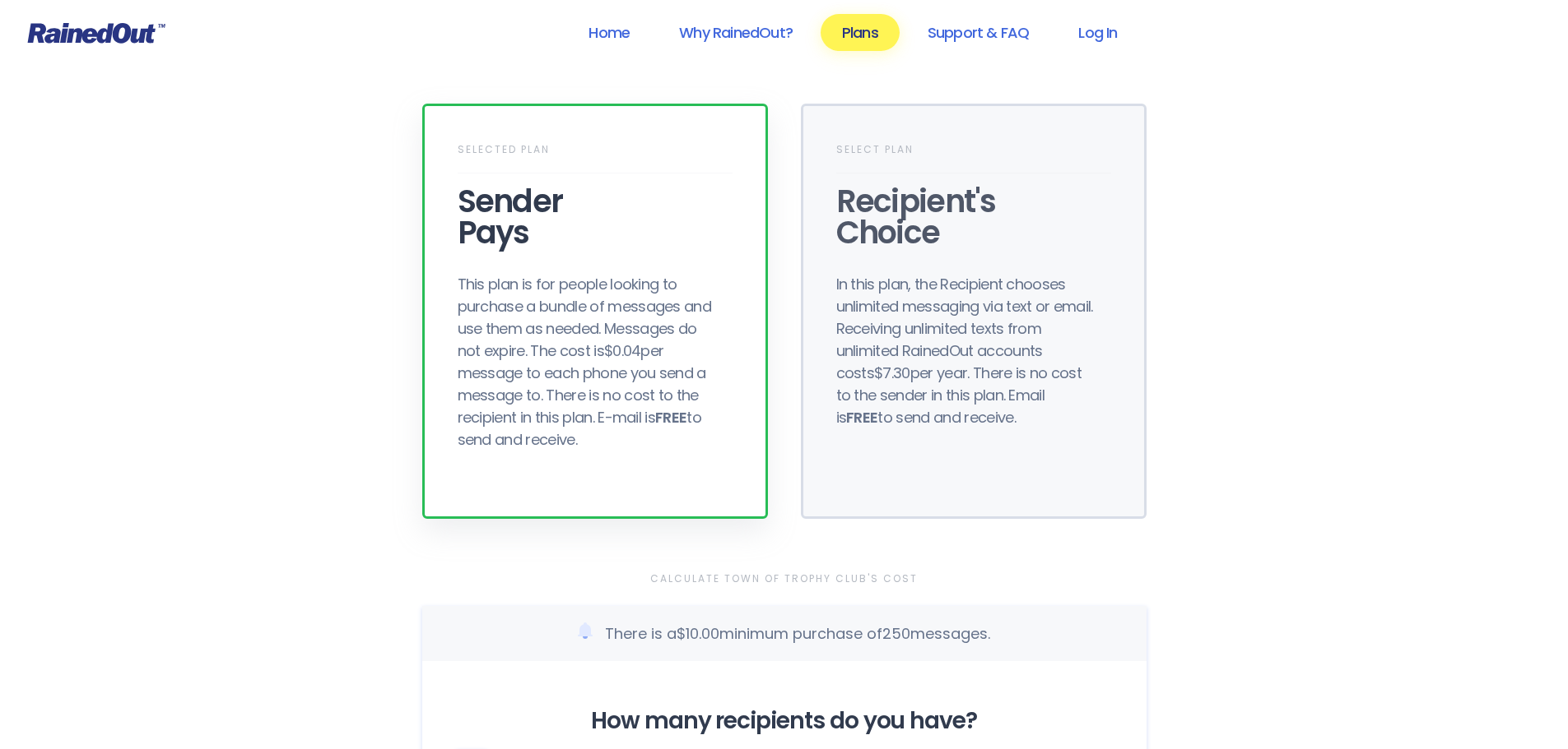
click at [630, 226] on div "Sender Pays" at bounding box center [594, 217] width 275 height 62
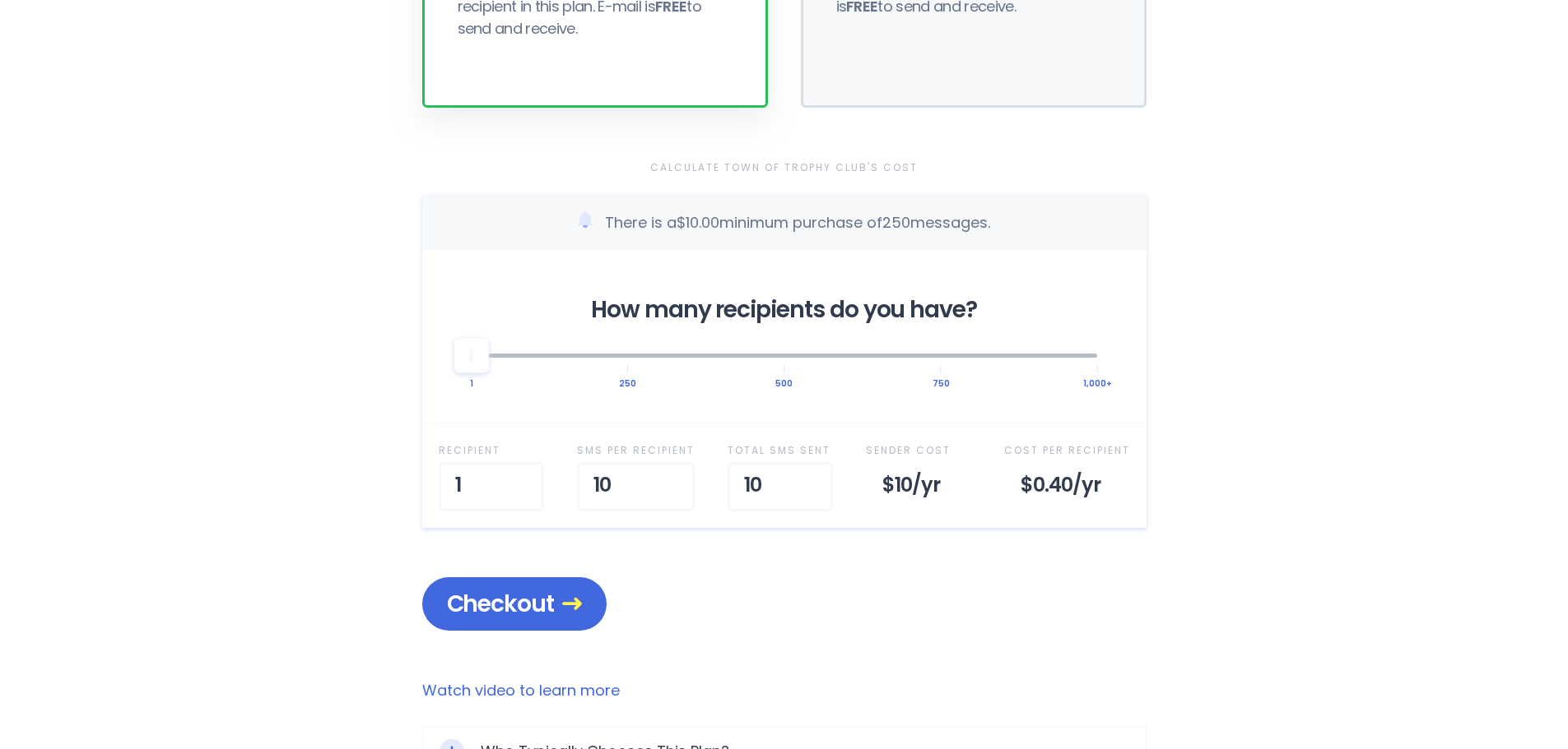
scroll to position [246, 0]
